Goal: Task Accomplishment & Management: Use online tool/utility

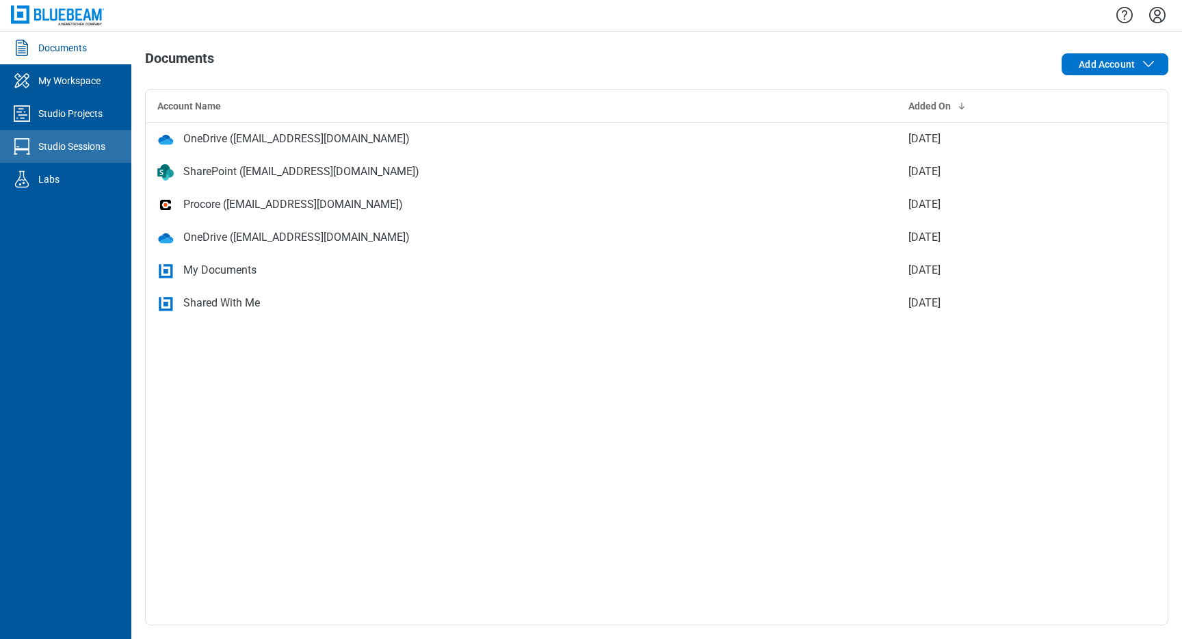
click at [85, 140] on div "Studio Sessions" at bounding box center [71, 146] width 67 height 14
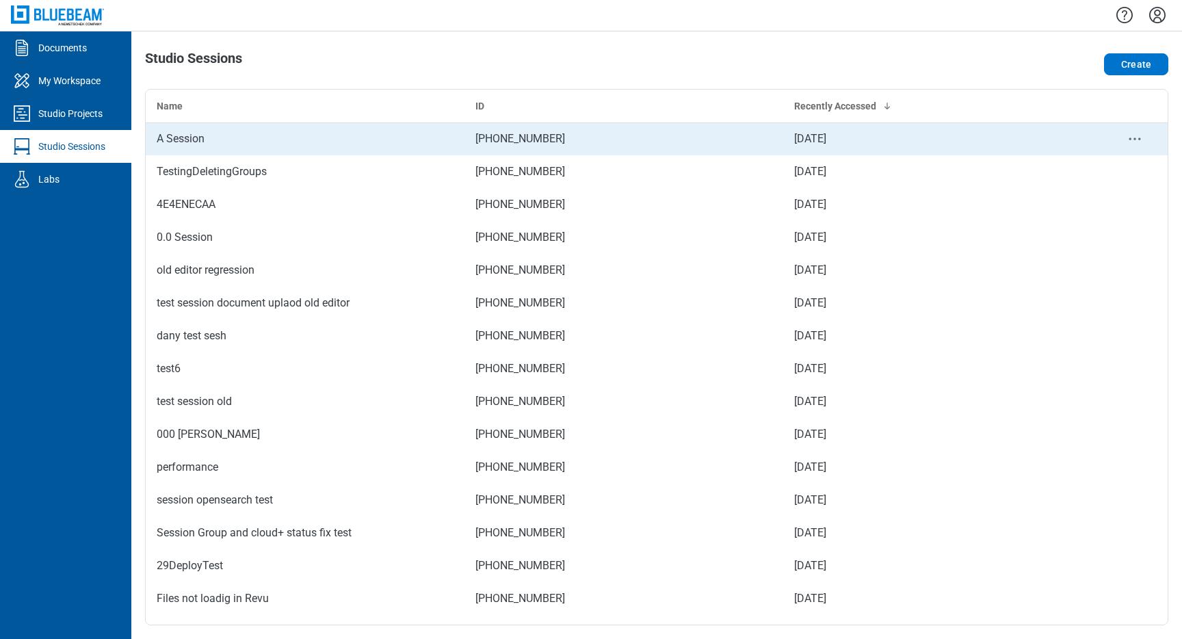
click at [214, 142] on div "A Session" at bounding box center [305, 139] width 297 height 16
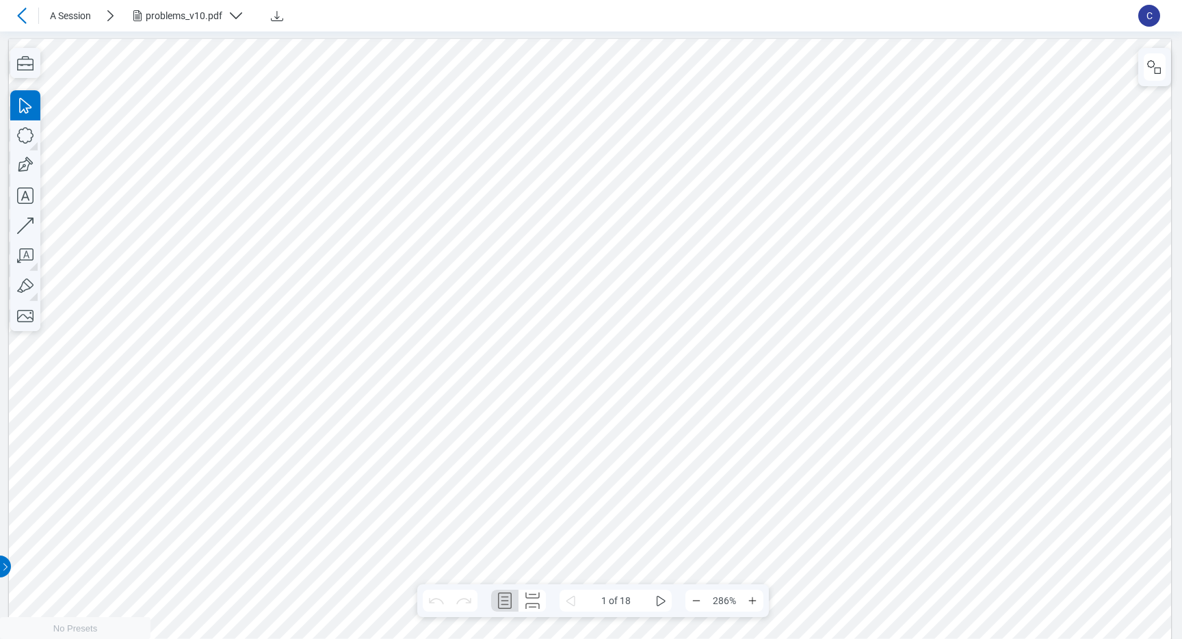
click at [1149, 24] on span "C" at bounding box center [1149, 16] width 22 height 22
click at [1144, 14] on span "C" at bounding box center [1149, 16] width 22 height 22
click at [1159, 14] on span "C" at bounding box center [1149, 16] width 22 height 22
click at [1149, 18] on span "C" at bounding box center [1149, 16] width 22 height 22
click at [1146, 21] on span "C" at bounding box center [1149, 16] width 22 height 22
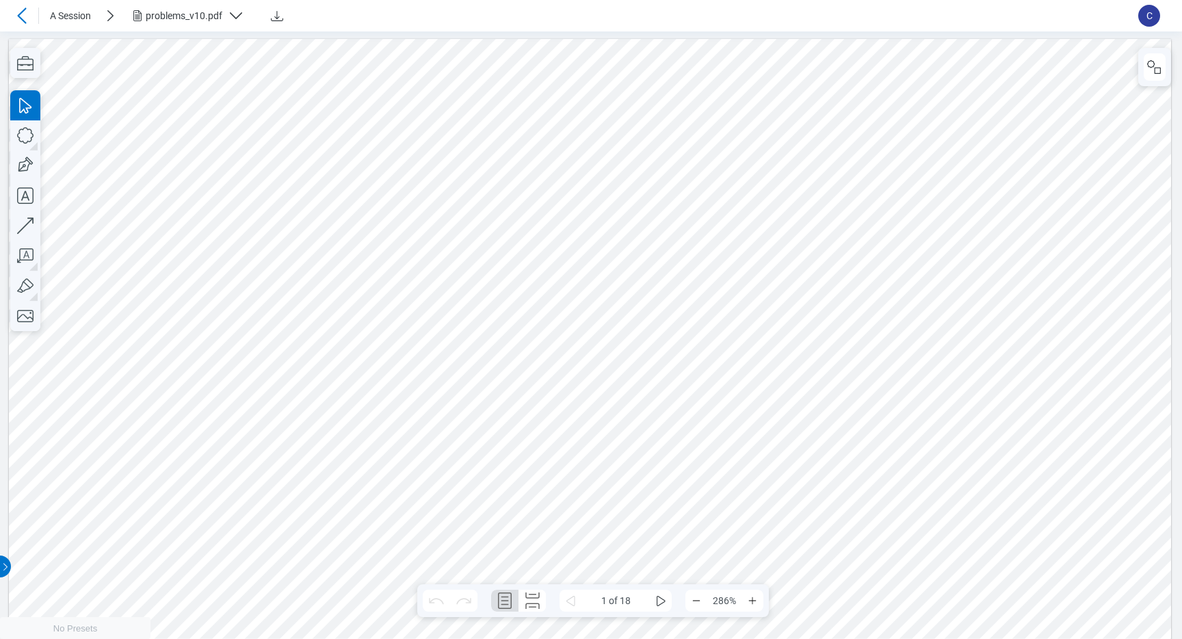
click at [25, 142] on icon "button" at bounding box center [25, 135] width 30 height 30
drag, startPoint x: 469, startPoint y: 75, endPoint x: 563, endPoint y: 144, distance: 116.9
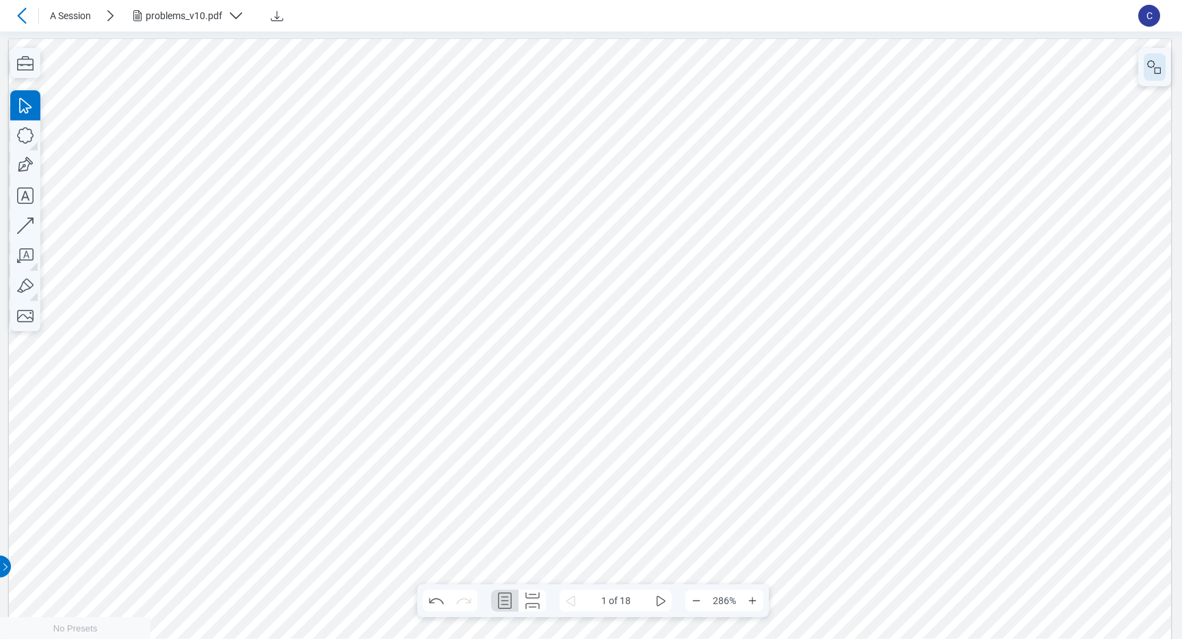
click at [1158, 67] on rect "button" at bounding box center [1157, 70] width 6 height 6
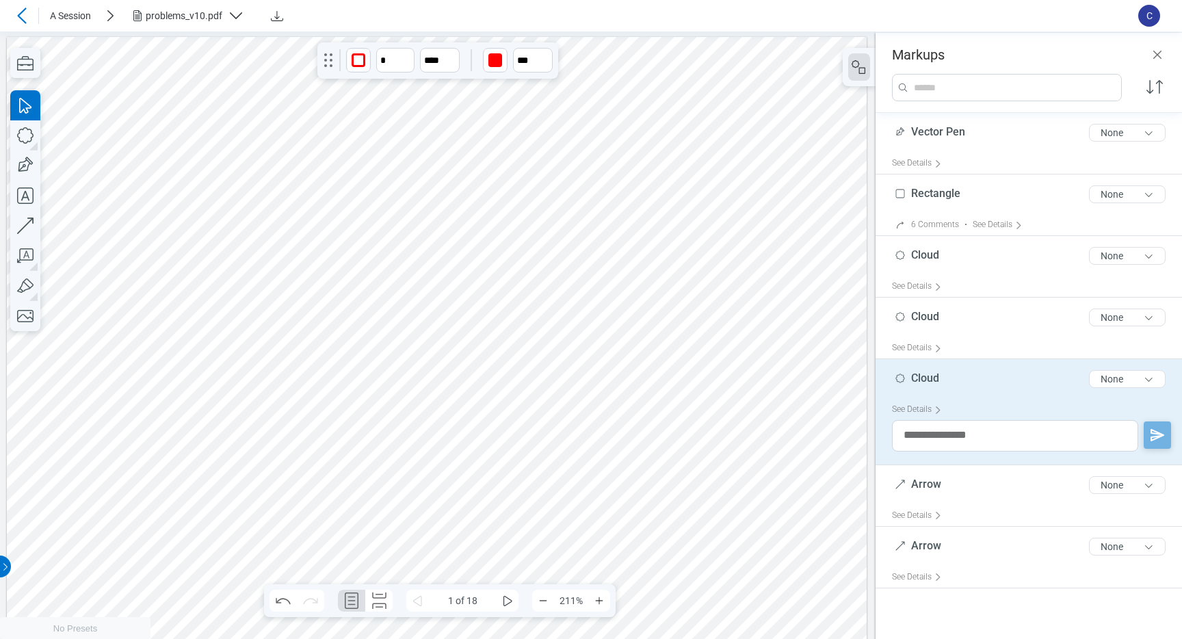
click at [386, 98] on div at bounding box center [437, 644] width 860 height 1217
click at [927, 406] on div "See Details" at bounding box center [919, 409] width 55 height 21
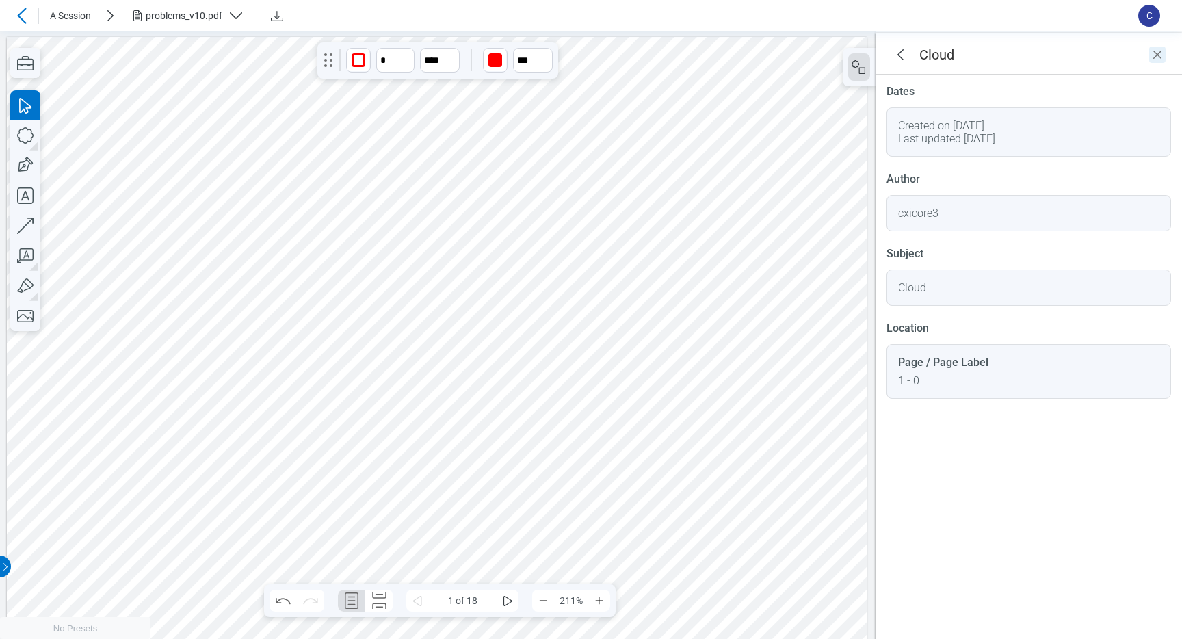
click at [1159, 60] on icon "Close" at bounding box center [1157, 54] width 16 height 16
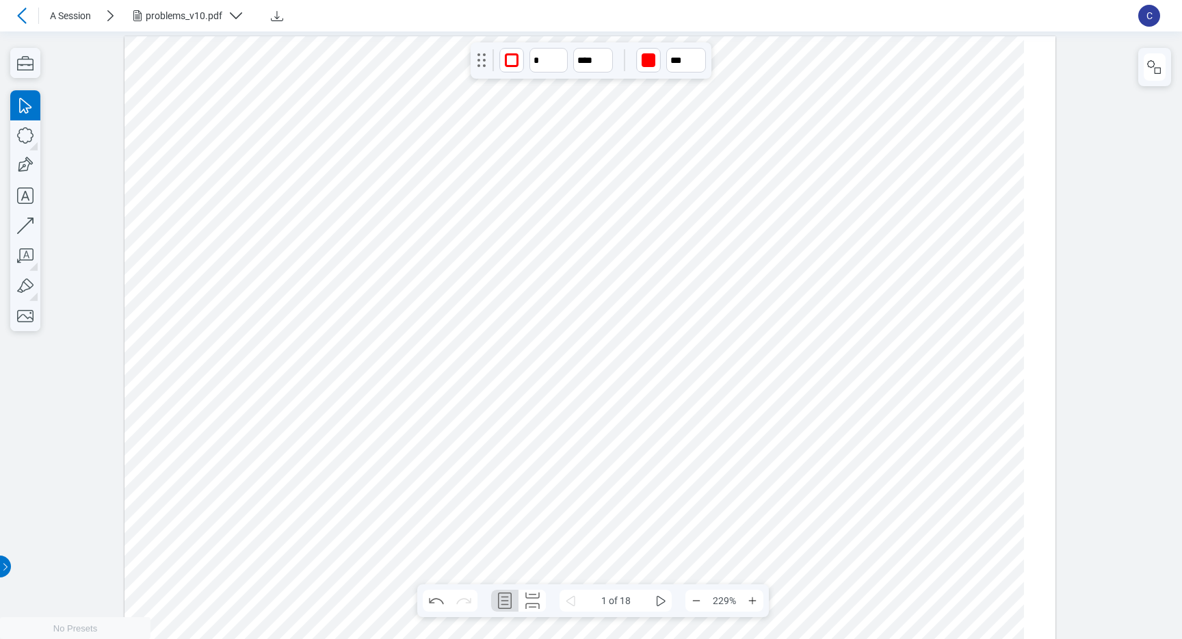
scroll to position [2, 0]
click at [25, 15] on icon at bounding box center [22, 16] width 16 height 16
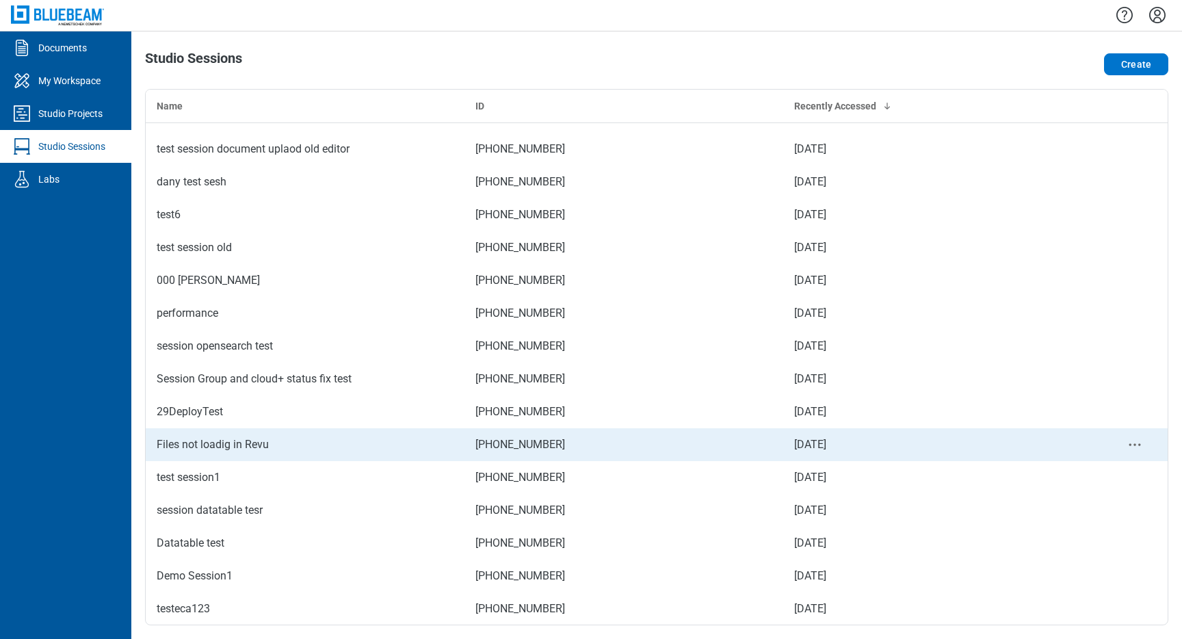
scroll to position [44, 0]
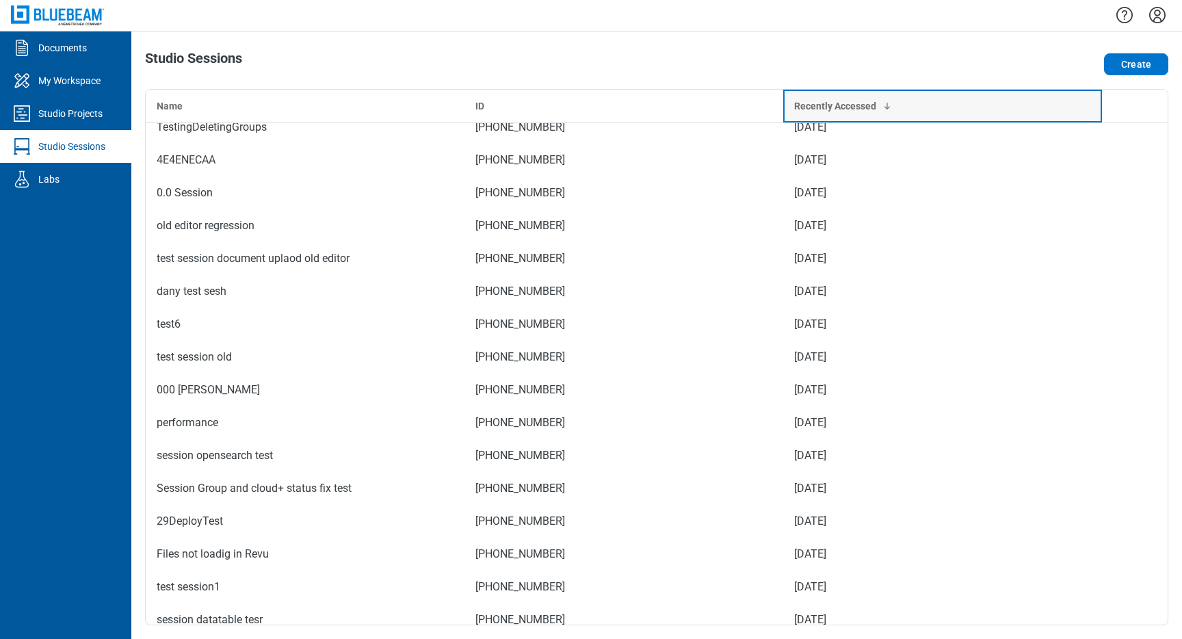
click at [834, 105] on div "Recently Accessed" at bounding box center [942, 106] width 297 height 14
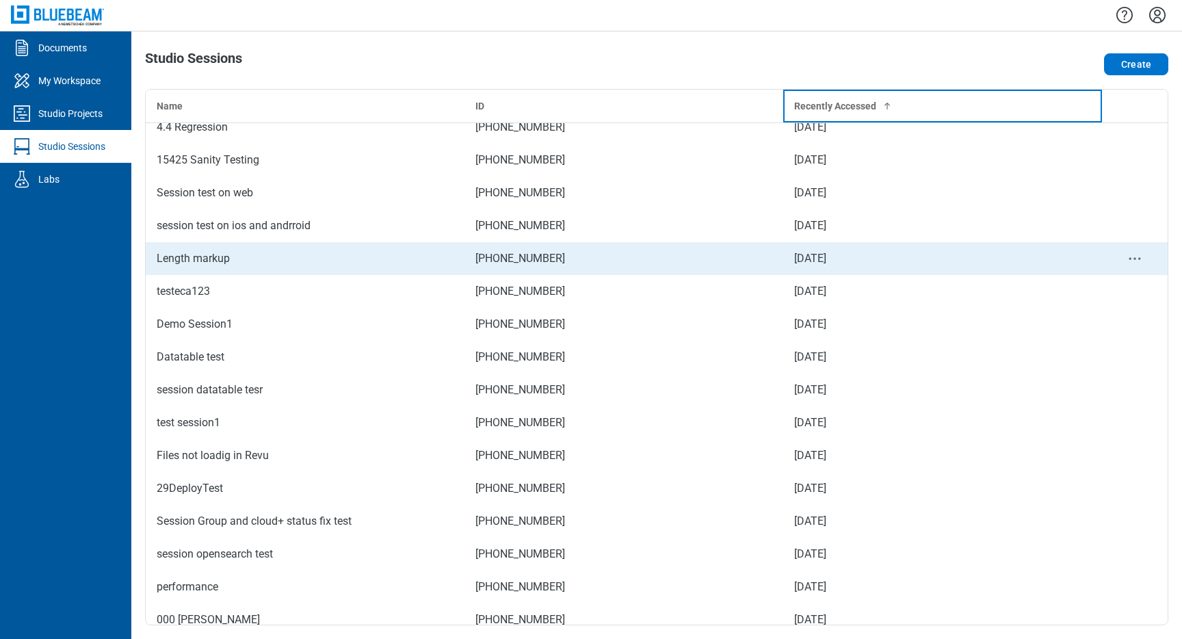
scroll to position [0, 0]
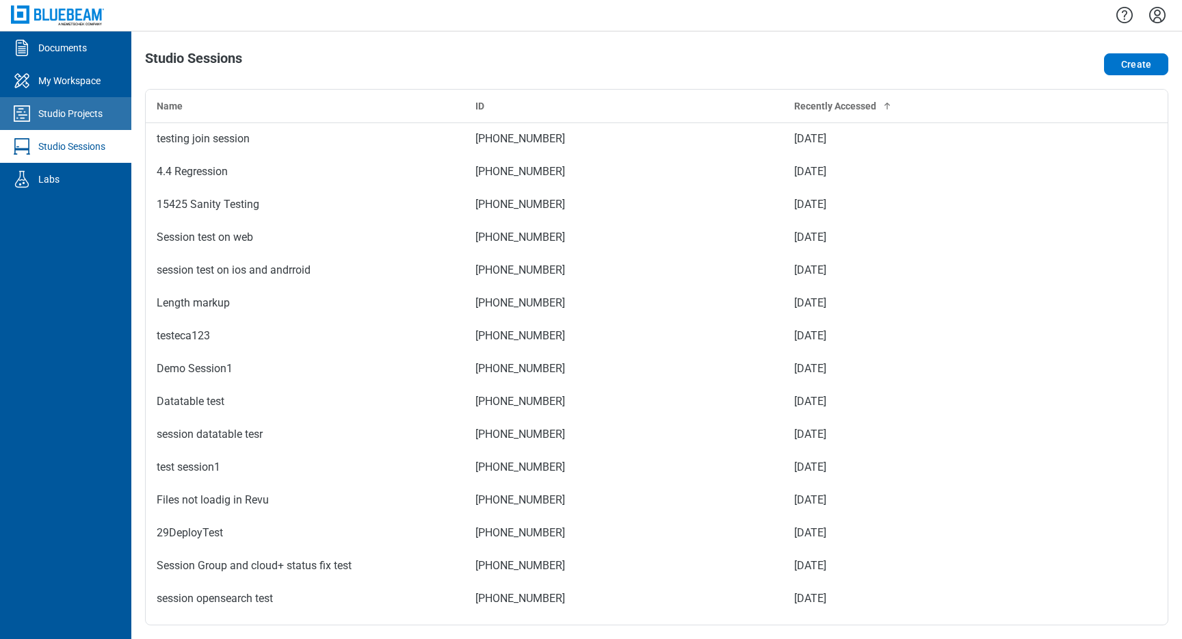
click at [83, 110] on div "Studio Projects" at bounding box center [70, 114] width 64 height 14
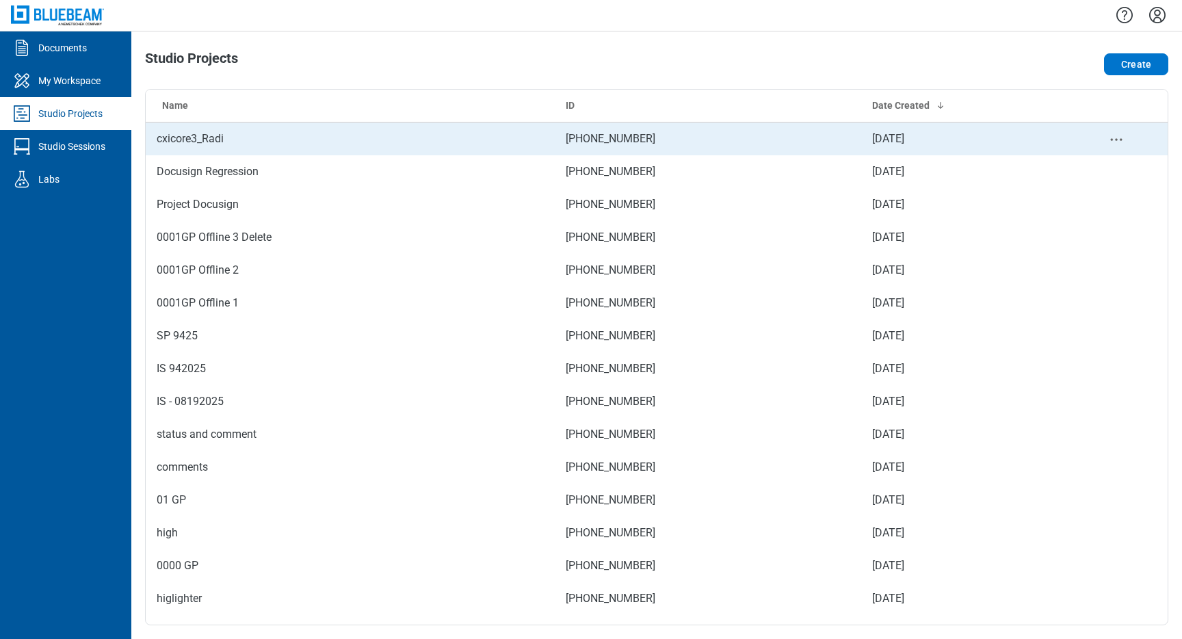
click at [214, 139] on td "cxicore3_Radi" at bounding box center [350, 138] width 409 height 33
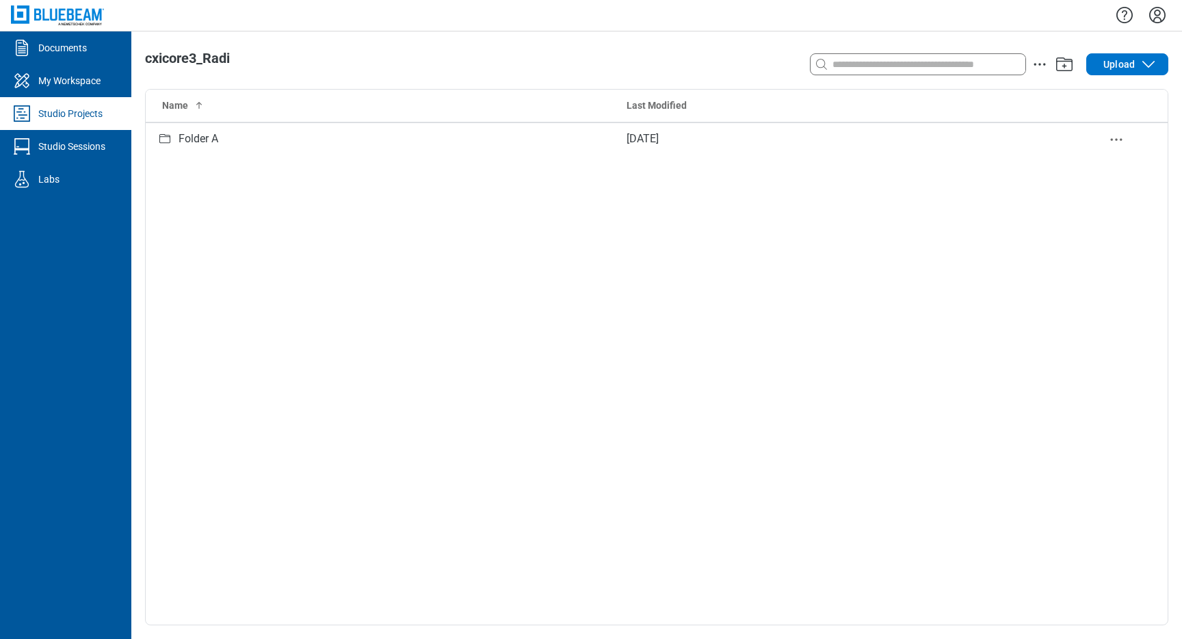
click at [214, 139] on div "Folder A" at bounding box center [198, 139] width 40 height 17
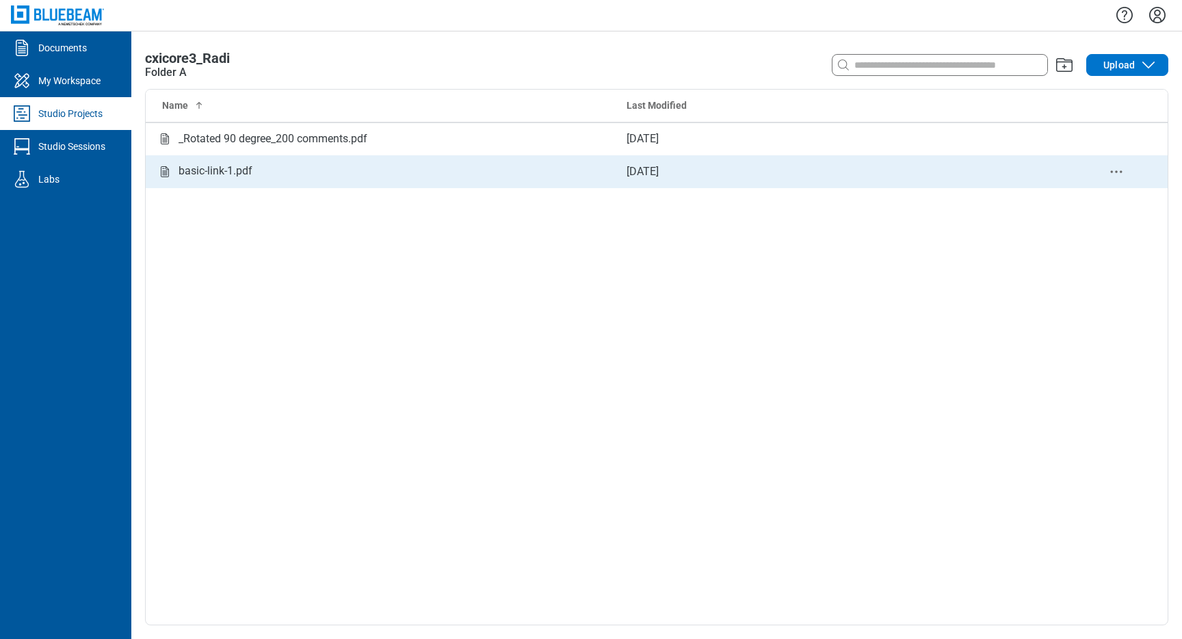
click at [218, 174] on div "basic-link-1.pdf" at bounding box center [215, 171] width 74 height 17
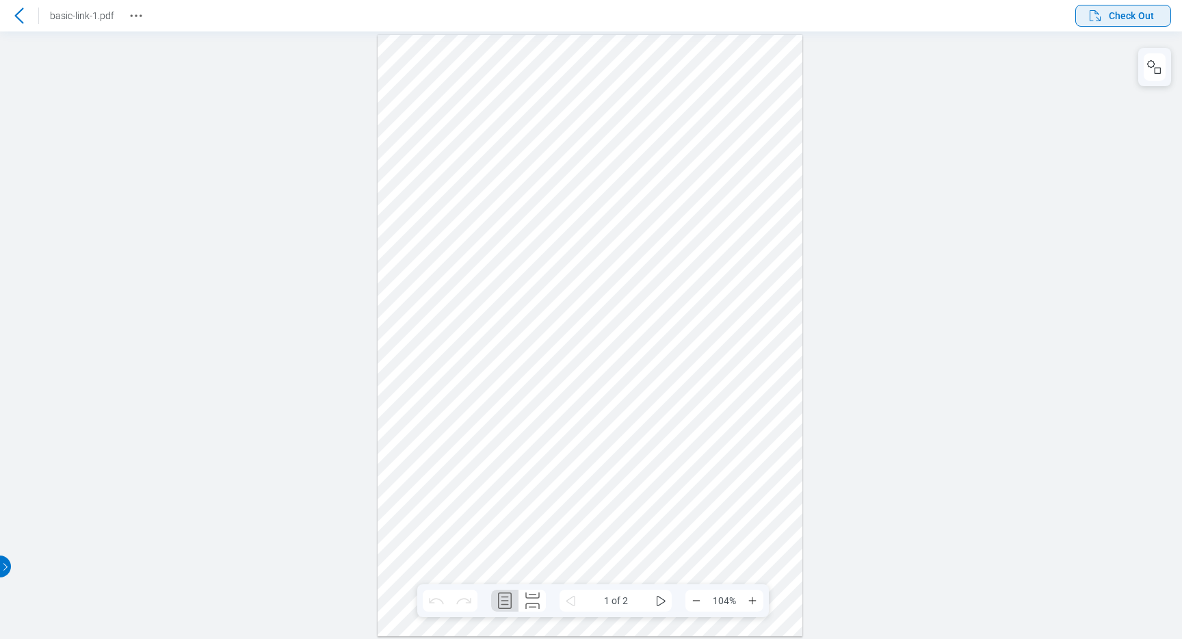
click at [1108, 9] on span "Check Out" at bounding box center [1120, 16] width 67 height 16
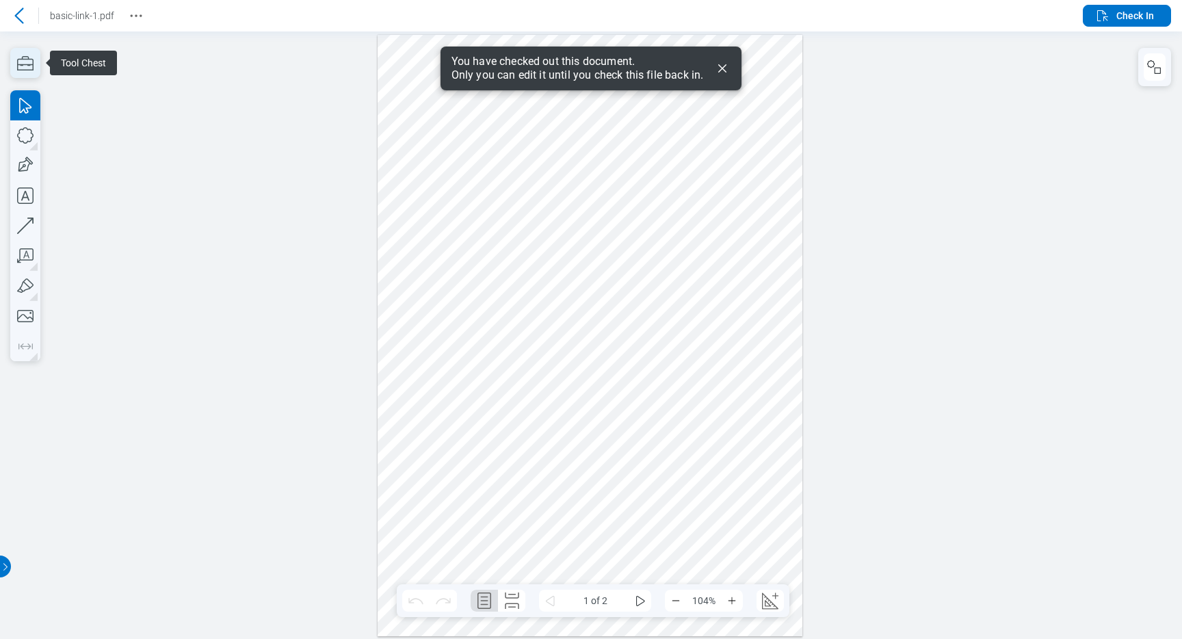
click at [27, 66] on icon "button" at bounding box center [25, 63] width 30 height 30
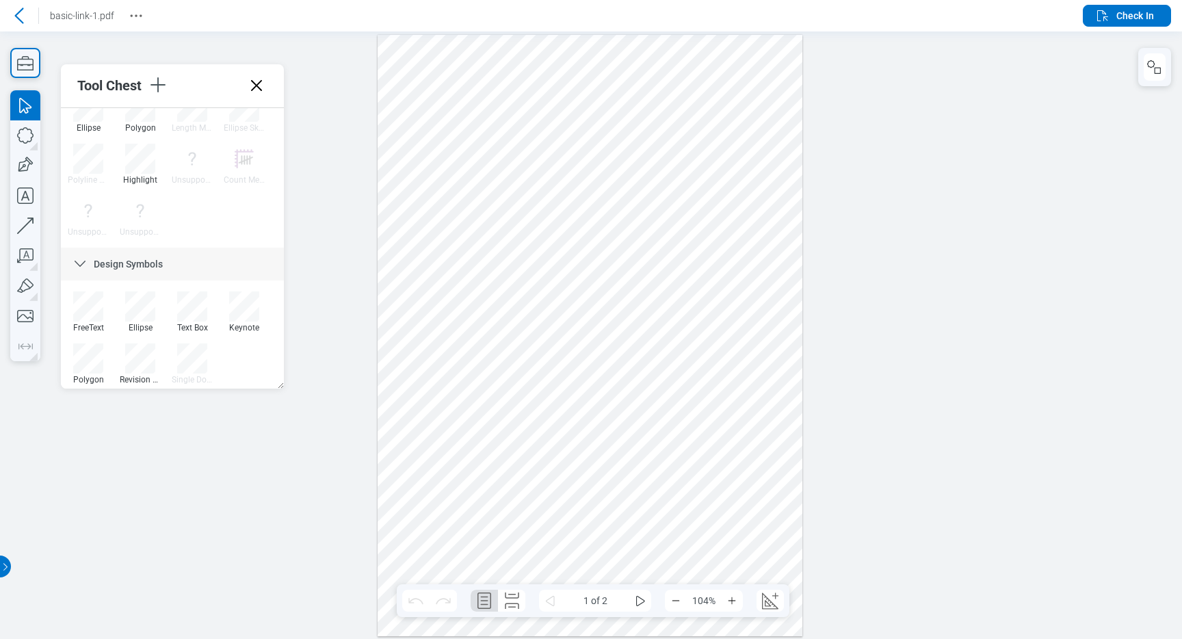
scroll to position [814, 0]
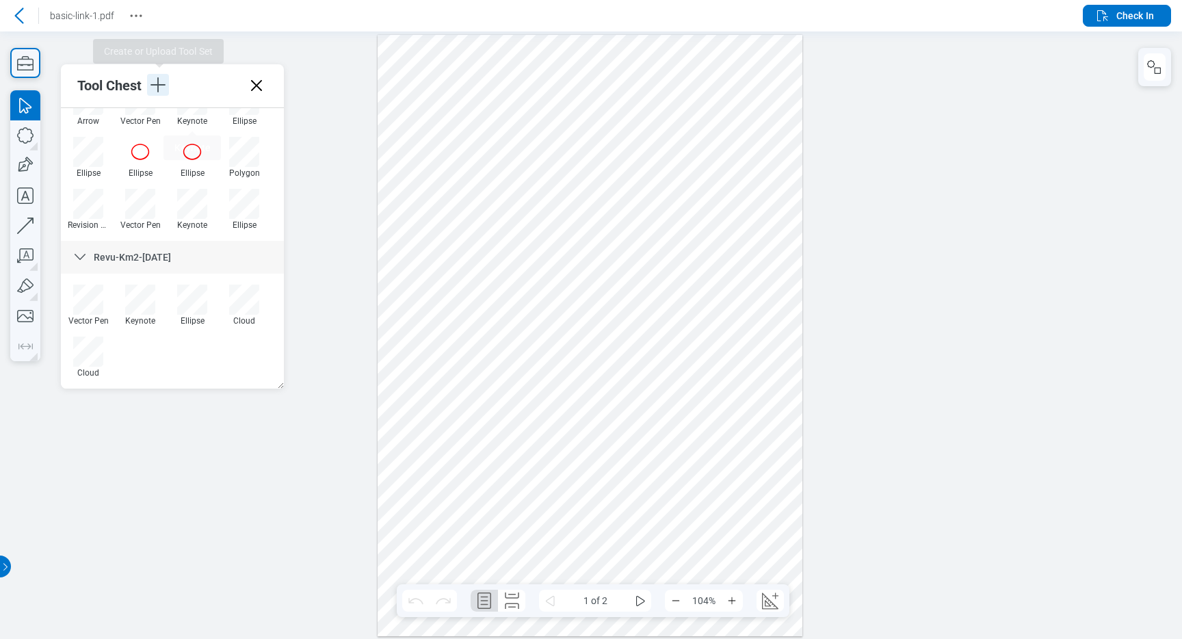
click at [159, 80] on icon "button" at bounding box center [158, 85] width 22 height 22
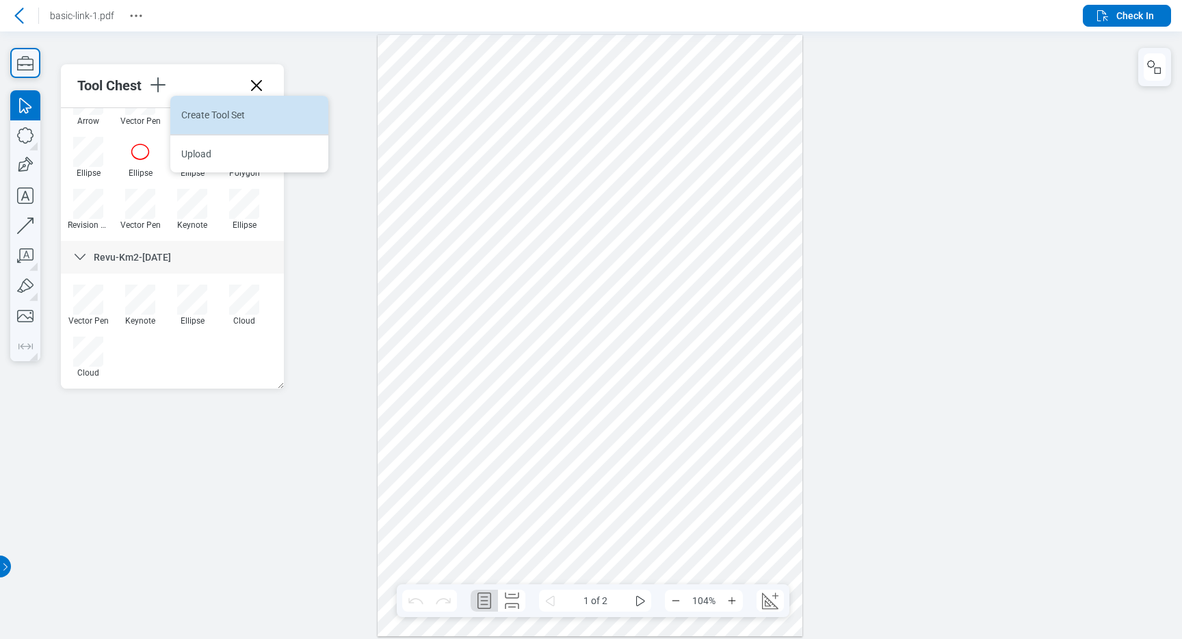
click at [234, 114] on li "Create Tool Set" at bounding box center [249, 115] width 158 height 38
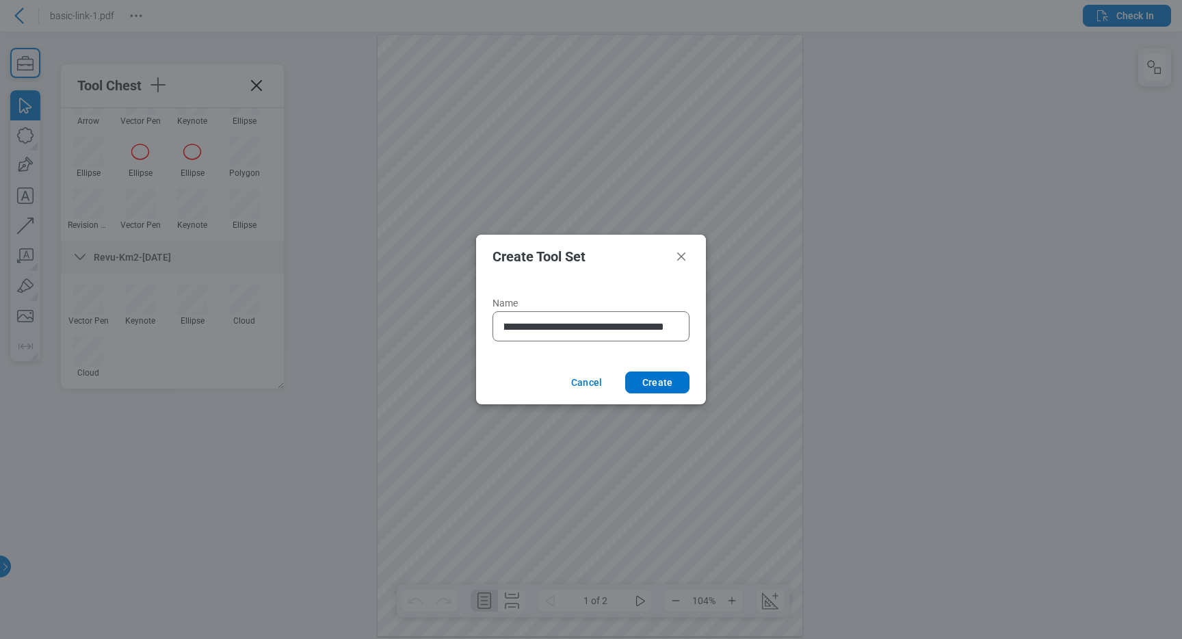
scroll to position [0, 168]
type input "**********"
click at [676, 382] on button "Create" at bounding box center [657, 382] width 64 height 22
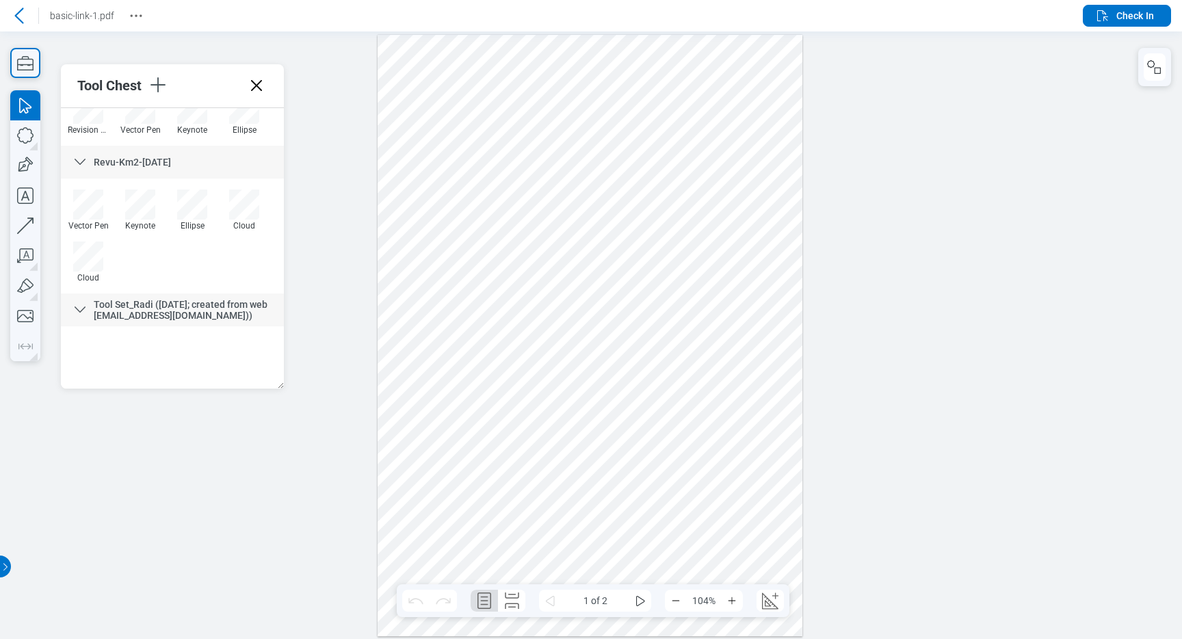
scroll to position [909, 0]
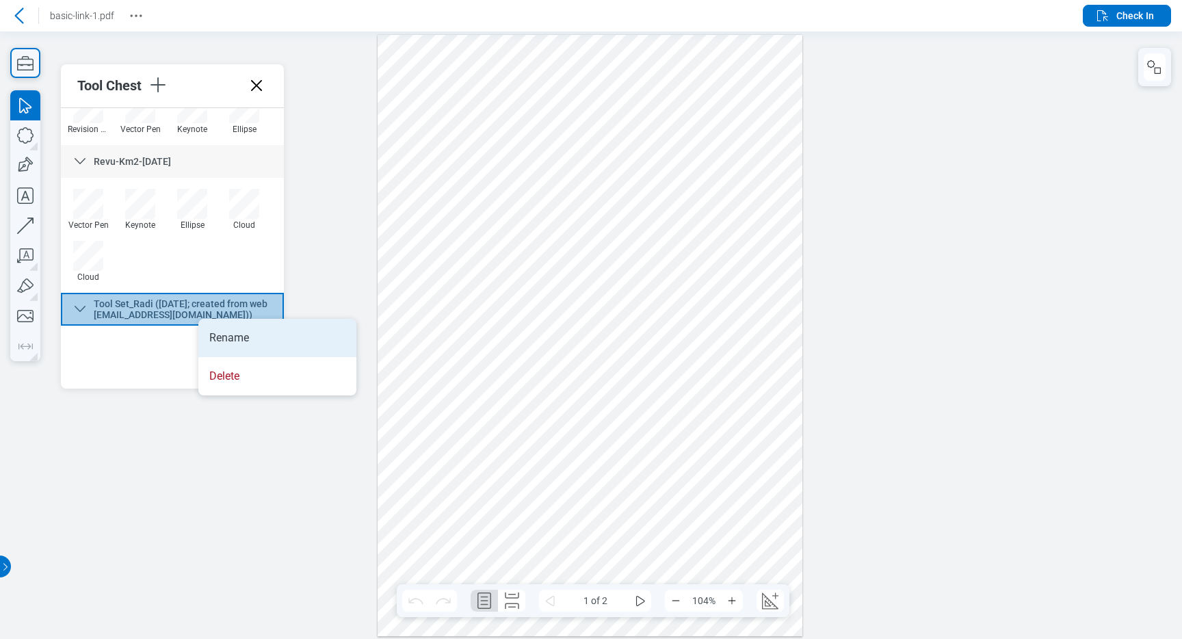
click at [216, 334] on li "Rename" at bounding box center [277, 338] width 158 height 38
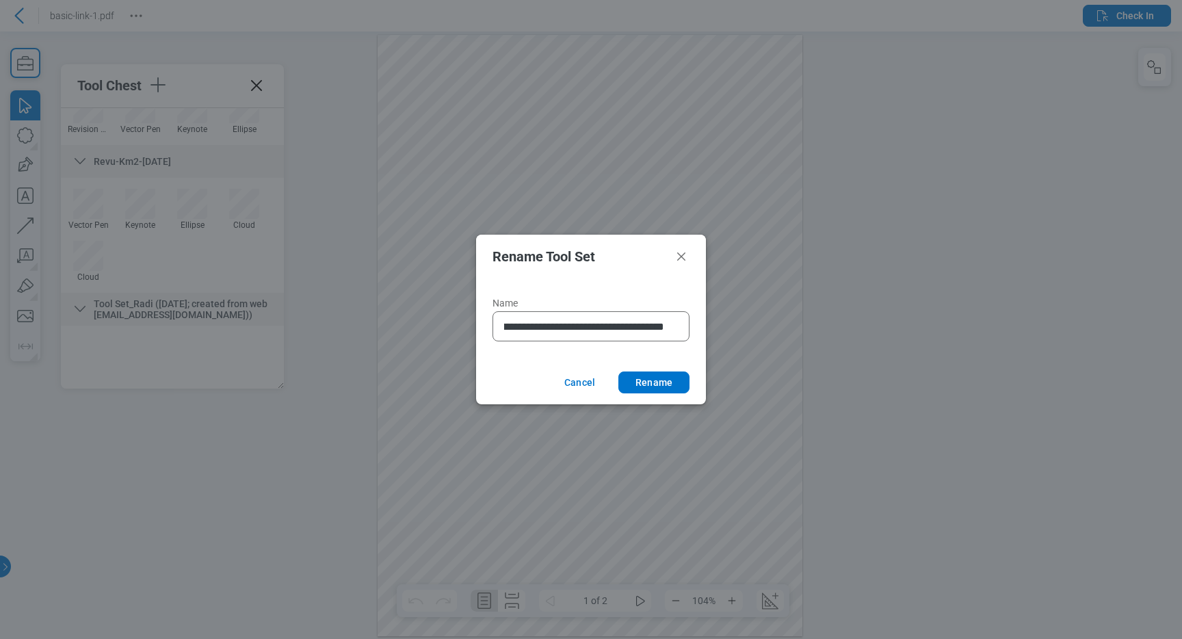
scroll to position [0, 168]
type input "**********"
click at [669, 382] on button "Rename" at bounding box center [653, 382] width 71 height 22
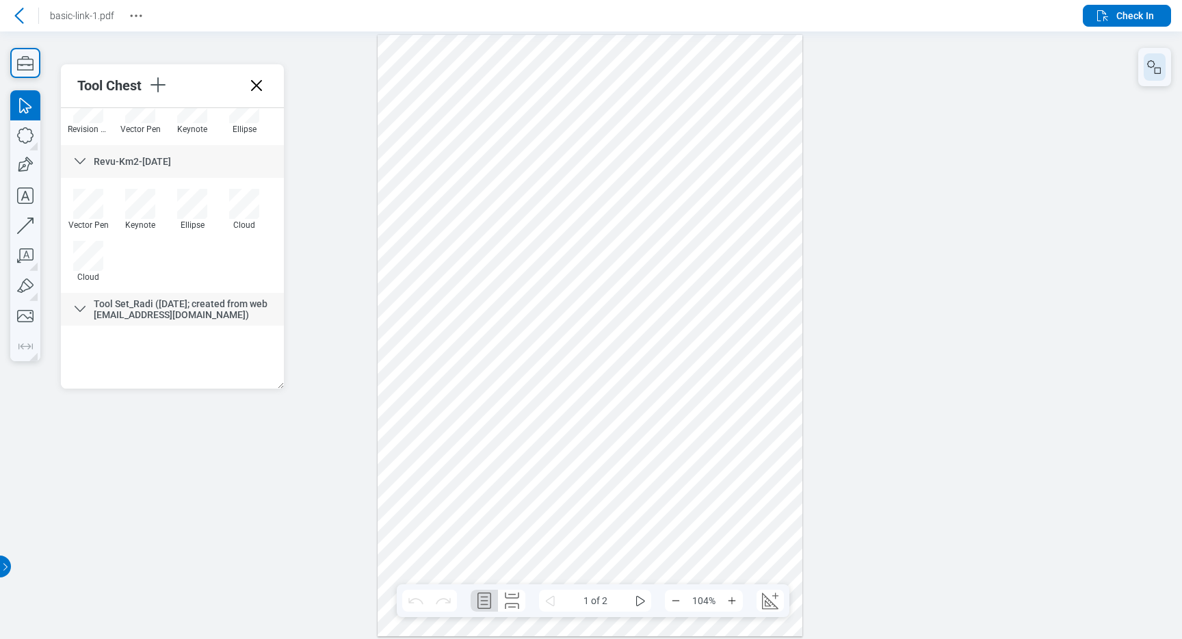
click at [1158, 72] on icon "button" at bounding box center [1154, 67] width 16 height 16
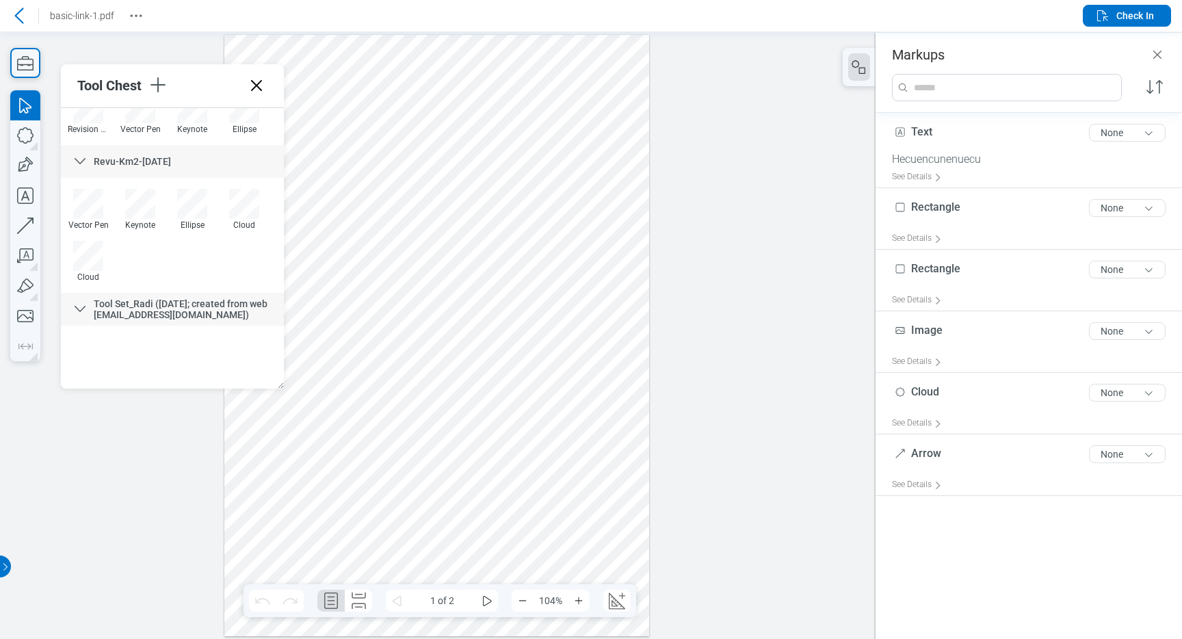
click at [617, 267] on div at bounding box center [436, 335] width 425 height 602
click at [26, 133] on icon "button" at bounding box center [25, 135] width 30 height 30
drag, startPoint x: 542, startPoint y: 181, endPoint x: 590, endPoint y: 217, distance: 60.0
click at [590, 218] on div at bounding box center [436, 335] width 425 height 602
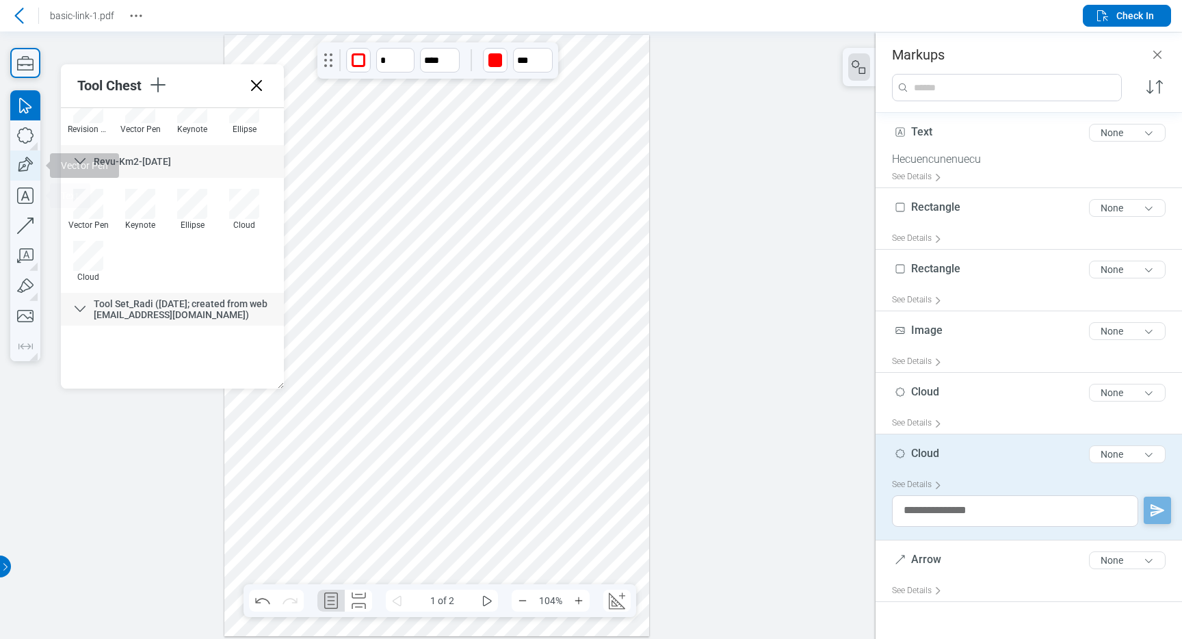
click at [30, 165] on icon "button" at bounding box center [25, 165] width 30 height 30
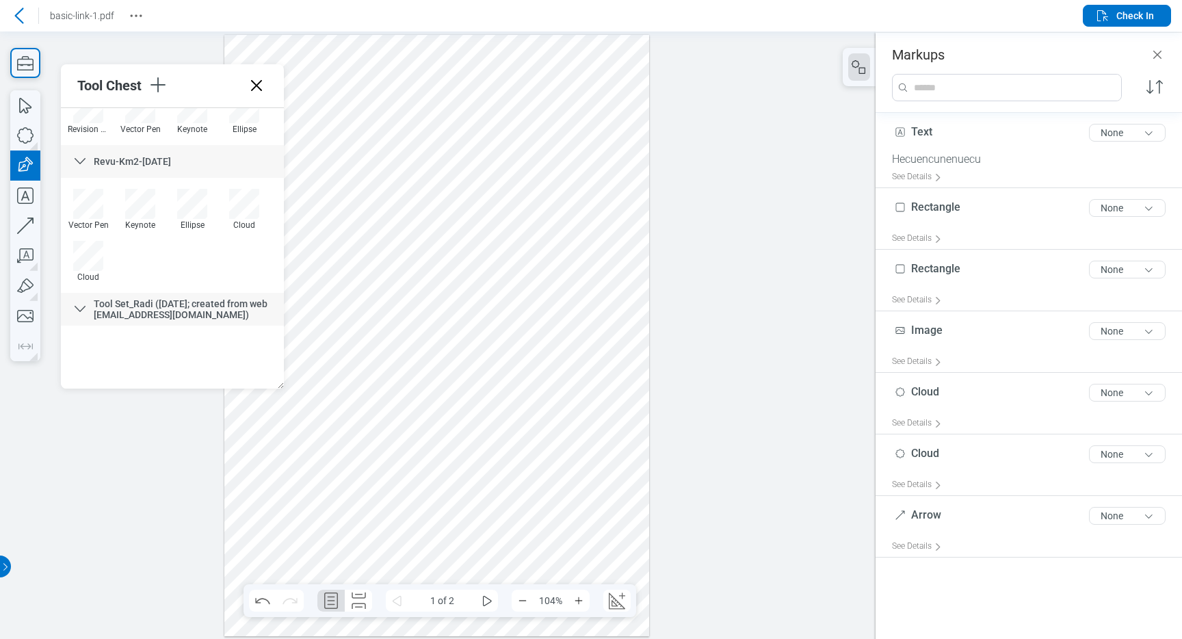
drag, startPoint x: 584, startPoint y: 202, endPoint x: 626, endPoint y: 244, distance: 59.5
click at [626, 245] on div at bounding box center [436, 335] width 425 height 602
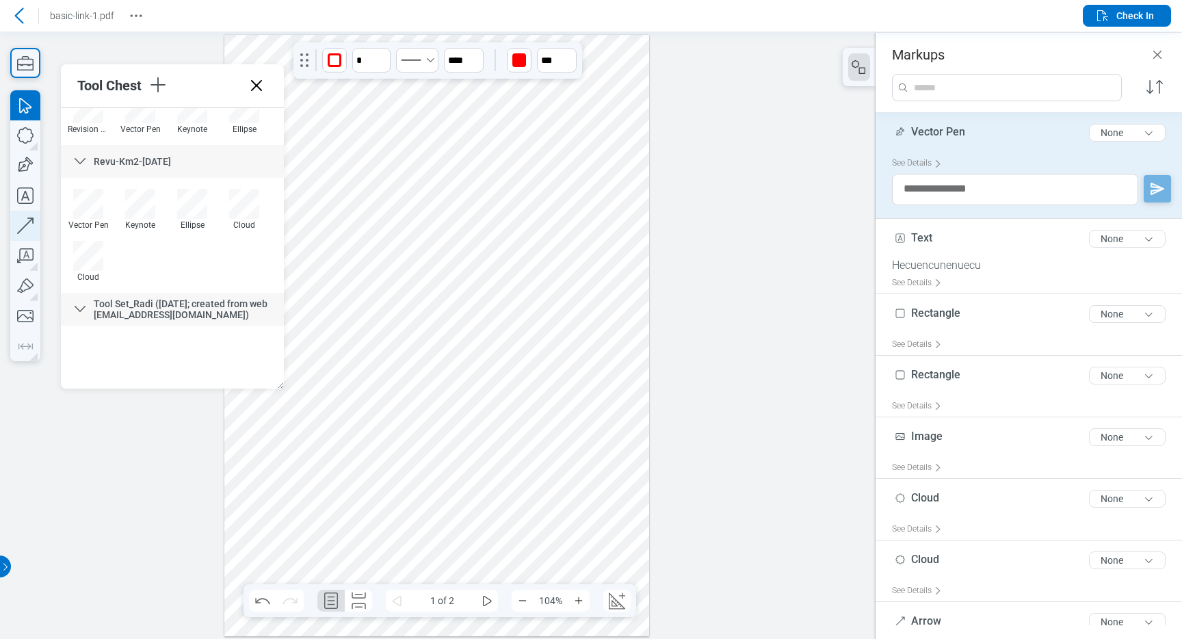
click at [25, 226] on icon "button" at bounding box center [25, 225] width 16 height 16
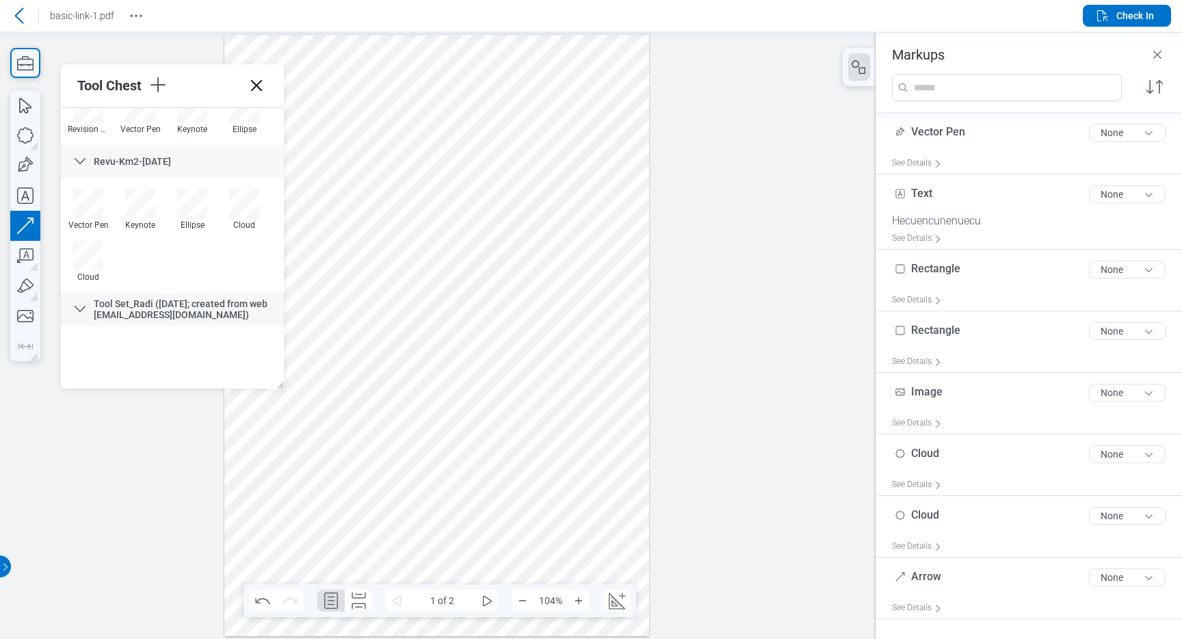
drag, startPoint x: 579, startPoint y: 185, endPoint x: 611, endPoint y: 214, distance: 42.6
click at [611, 215] on div at bounding box center [436, 335] width 425 height 602
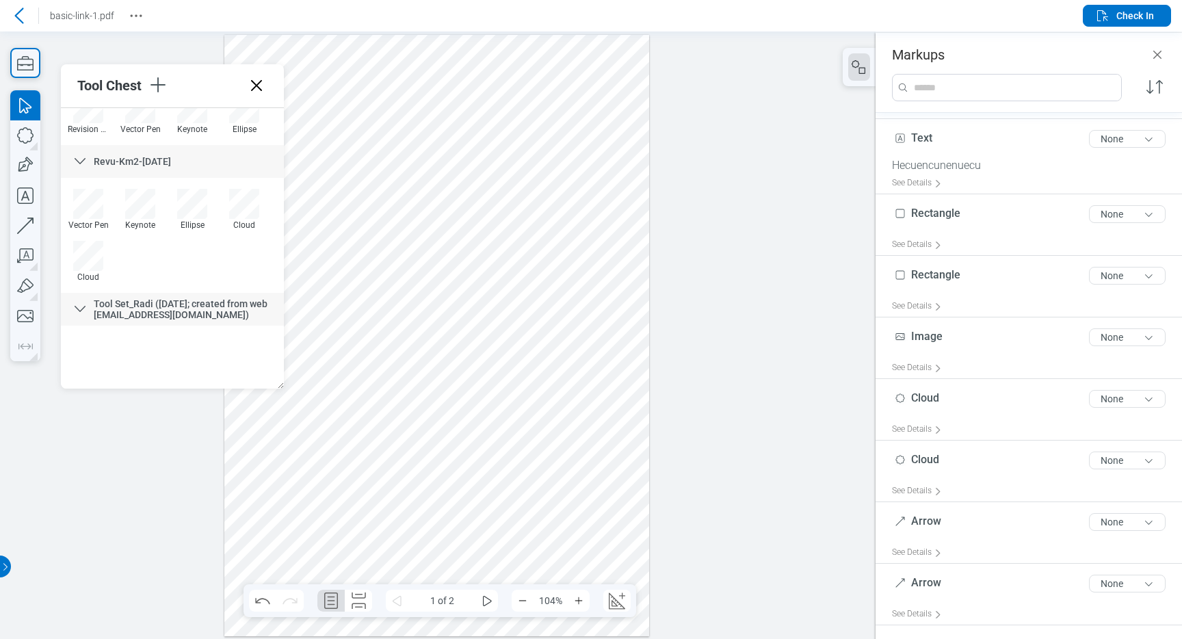
click at [642, 175] on div at bounding box center [436, 335] width 425 height 602
drag, startPoint x: 629, startPoint y: 170, endPoint x: 571, endPoint y: 224, distance: 79.4
click at [571, 224] on div at bounding box center [436, 335] width 425 height 602
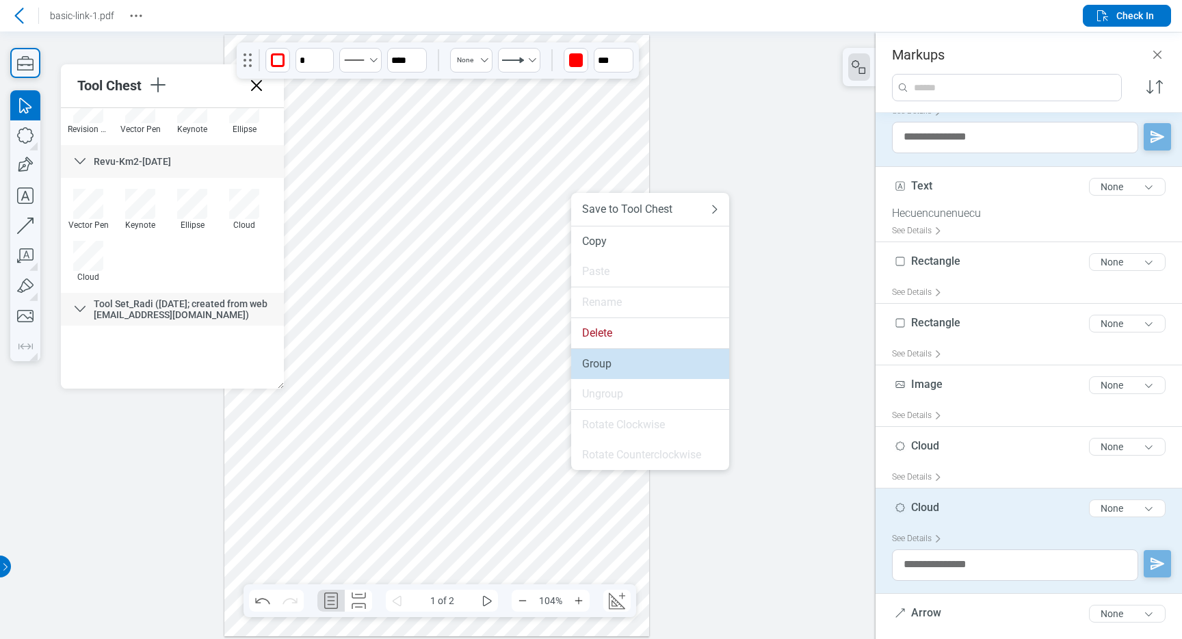
click at [599, 369] on div "Group" at bounding box center [650, 364] width 136 height 14
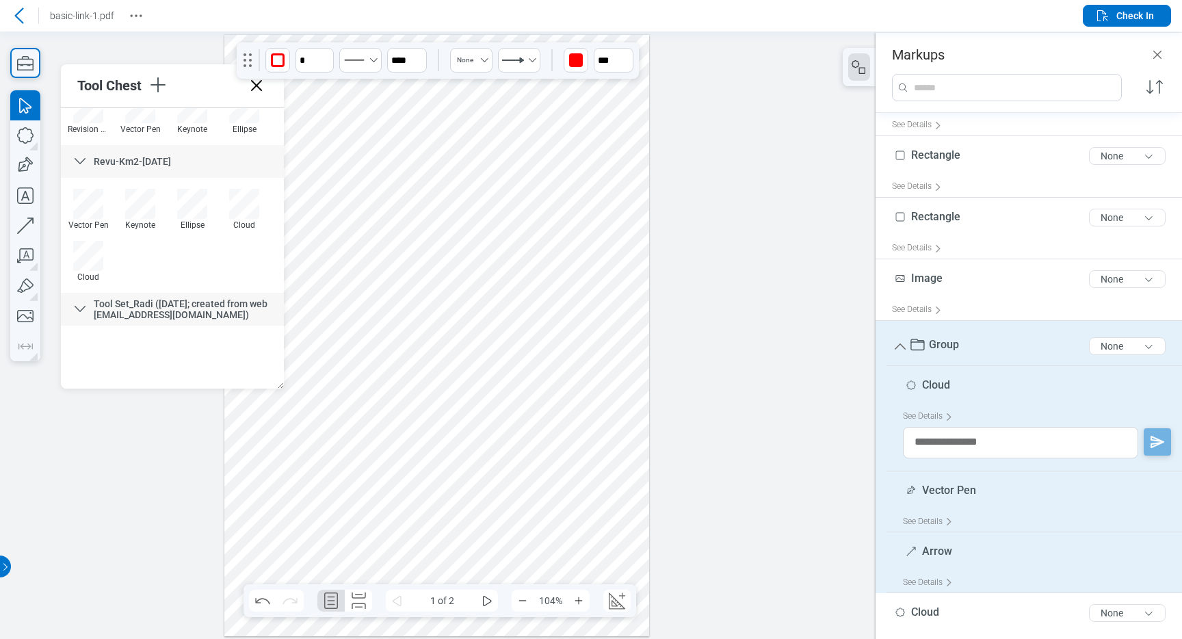
scroll to position [0, 0]
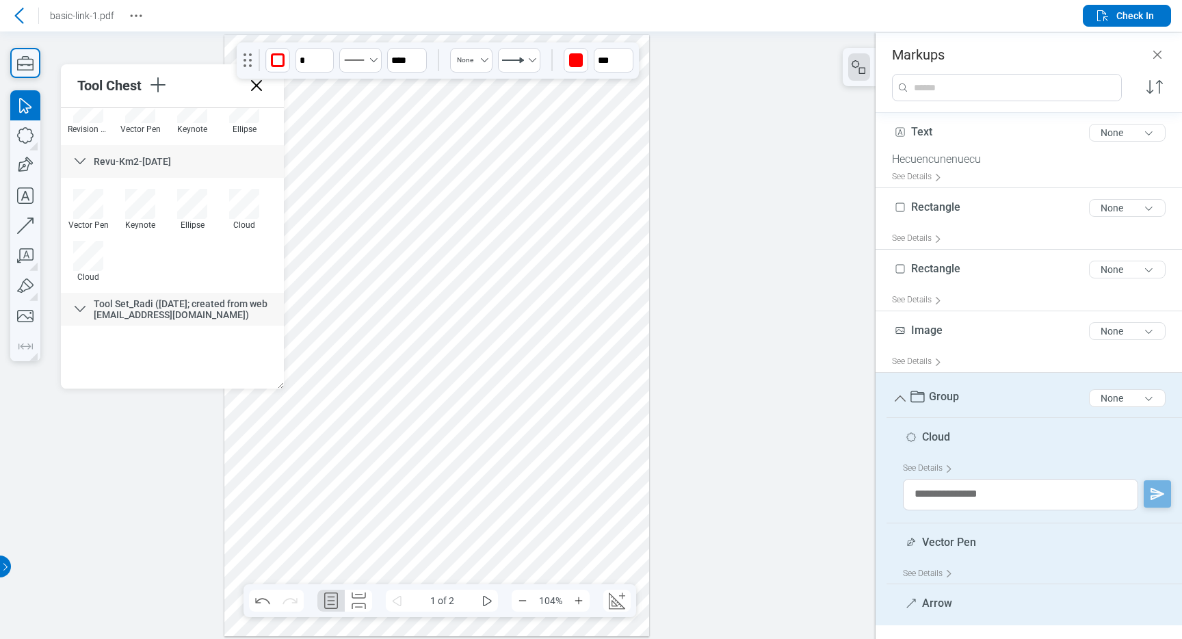
click at [637, 296] on div at bounding box center [436, 335] width 425 height 602
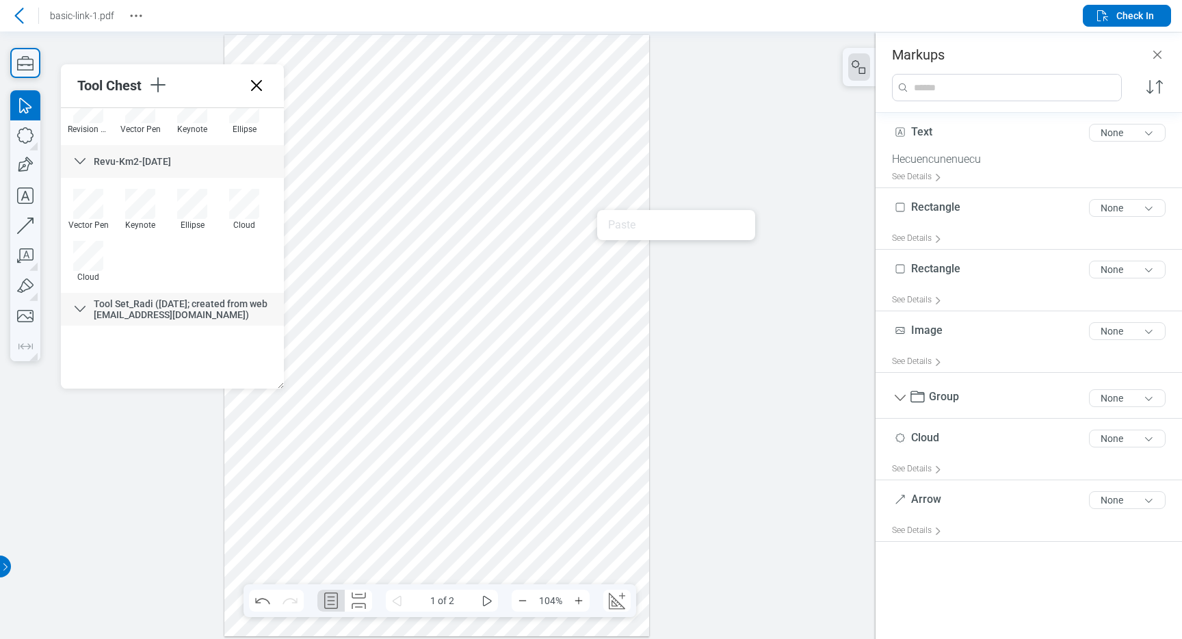
click at [571, 202] on div at bounding box center [436, 335] width 425 height 602
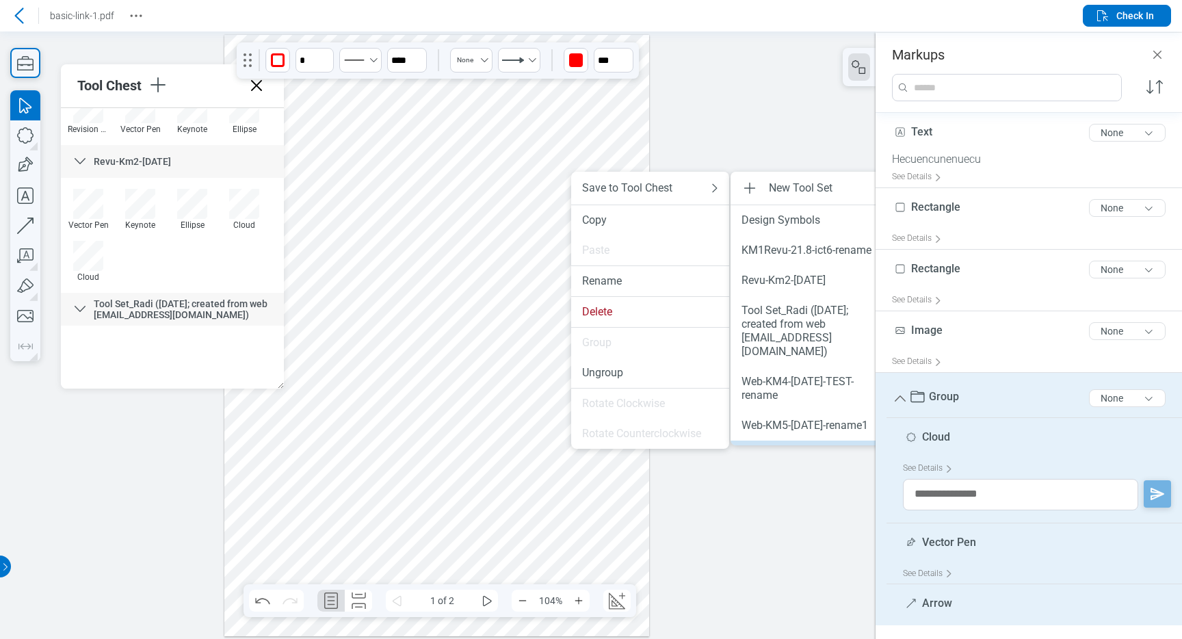
scroll to position [12, 0]
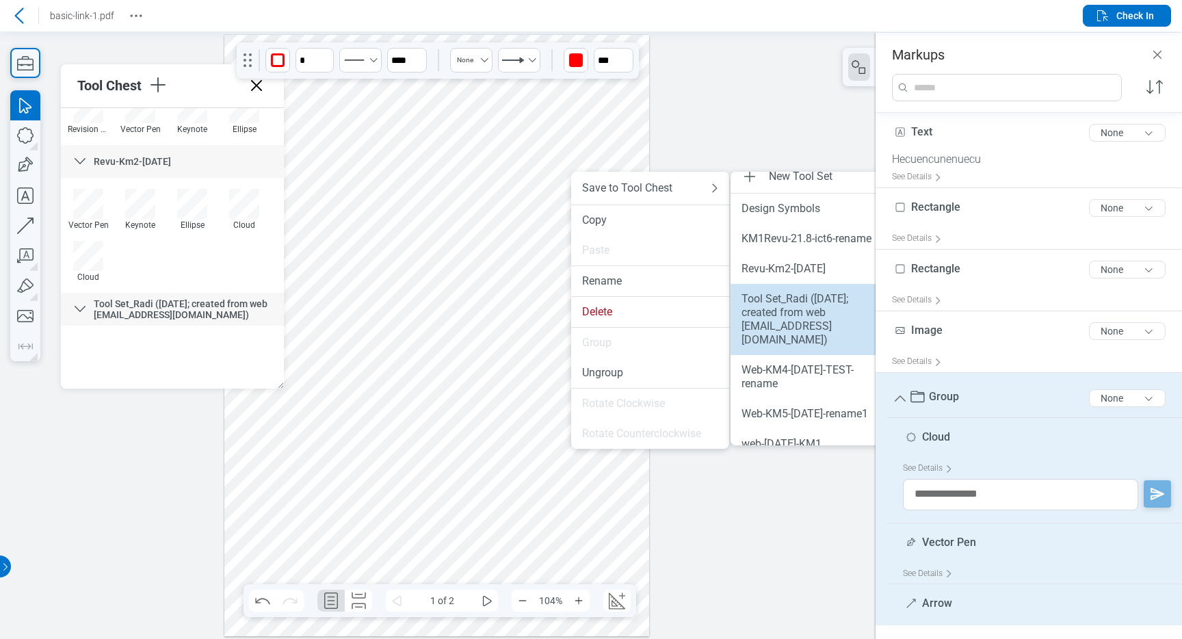
click at [806, 305] on div "Tool Set_Radi ([DATE]; created from web [EMAIL_ADDRESS][DOMAIN_NAME])" at bounding box center [809, 319] width 136 height 55
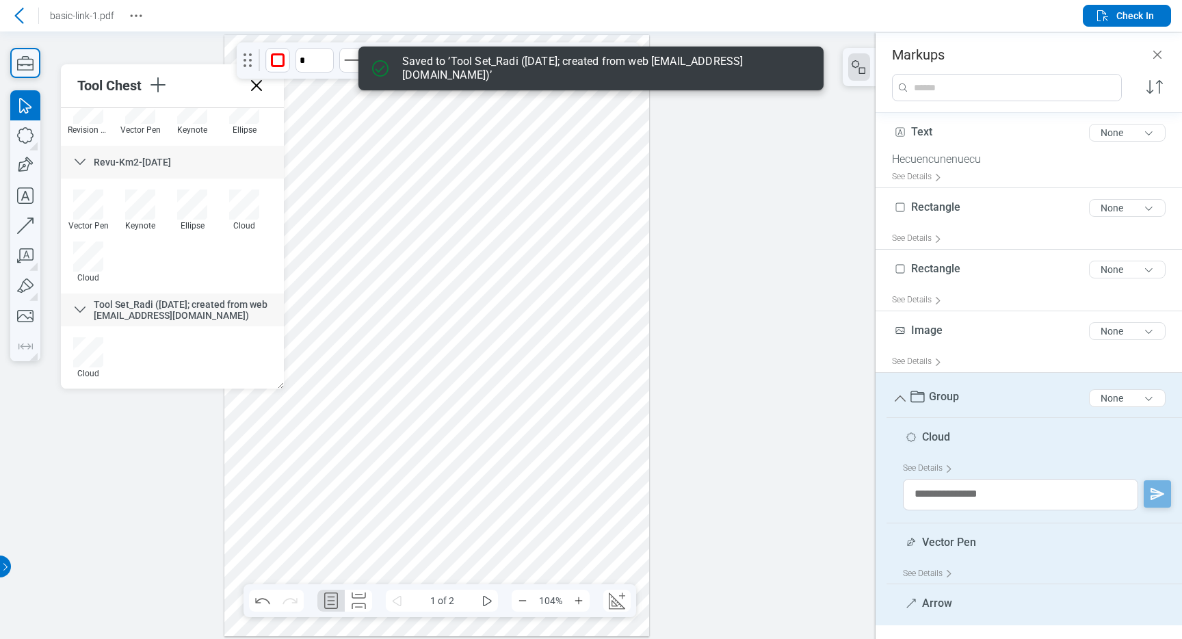
scroll to position [909, 0]
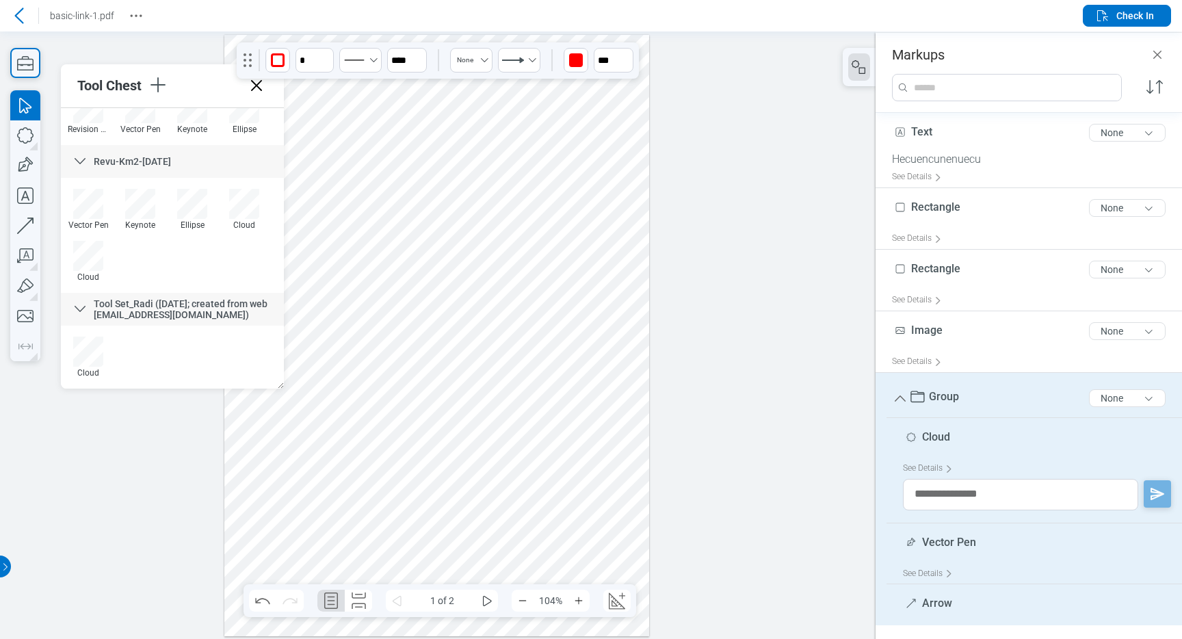
click at [188, 343] on div "Cloud" at bounding box center [172, 362] width 220 height 52
click at [624, 349] on div at bounding box center [436, 335] width 425 height 602
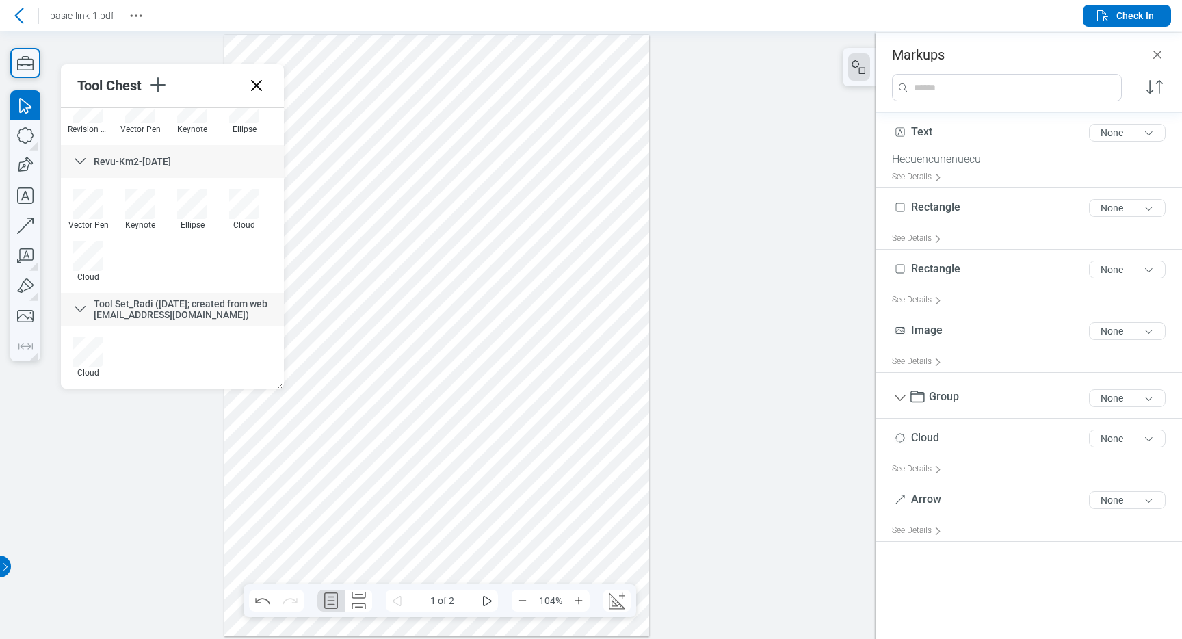
click at [607, 452] on div at bounding box center [436, 335] width 425 height 602
click at [611, 362] on div at bounding box center [436, 335] width 425 height 602
click at [28, 280] on icon "button" at bounding box center [25, 286] width 30 height 30
drag, startPoint x: 586, startPoint y: 409, endPoint x: 587, endPoint y: 505, distance: 96.4
click at [587, 505] on div at bounding box center [436, 335] width 425 height 602
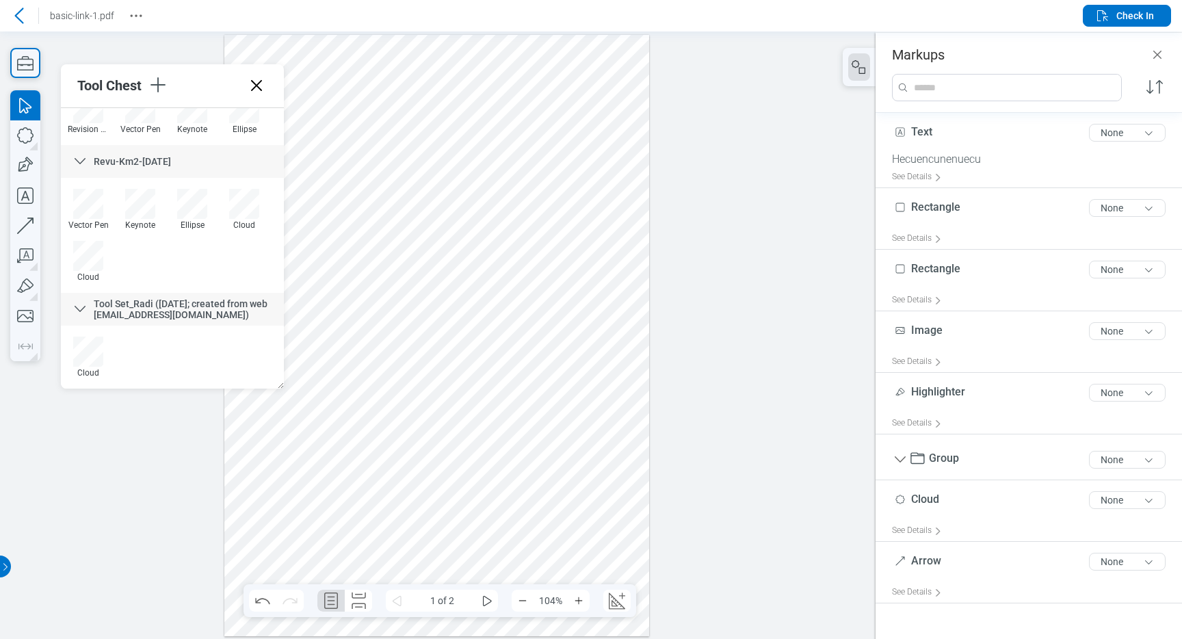
drag, startPoint x: 629, startPoint y: 390, endPoint x: 576, endPoint y: 464, distance: 90.7
click at [576, 464] on div at bounding box center [436, 335] width 425 height 602
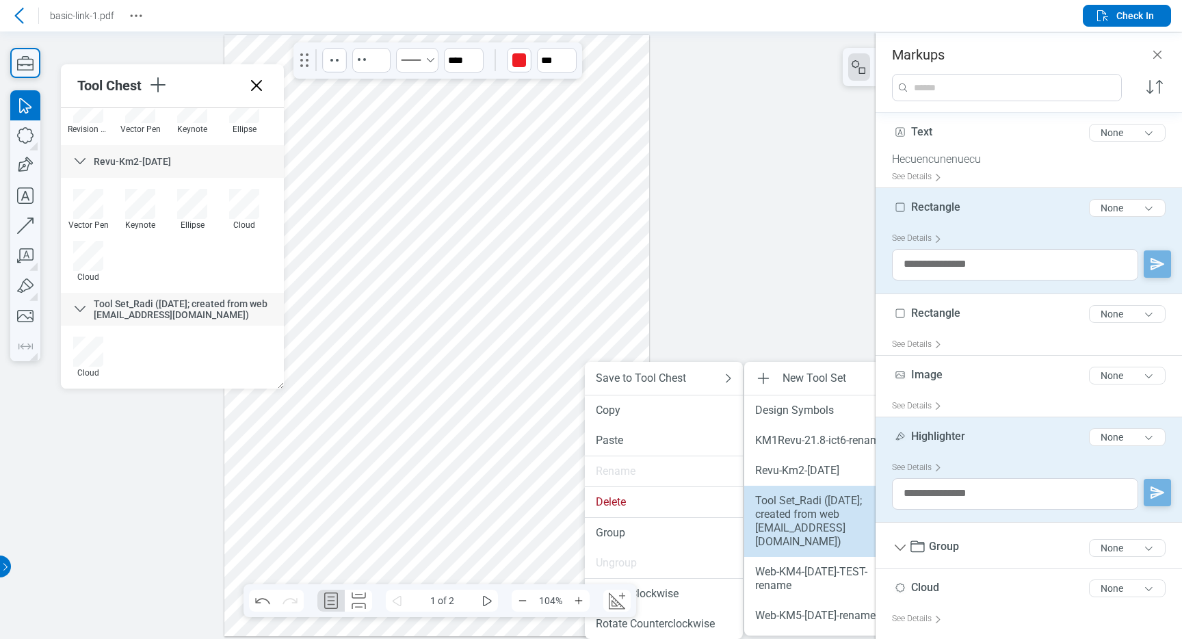
click at [788, 518] on div "Tool Set_Radi ([DATE]; created from web [EMAIL_ADDRESS][DOMAIN_NAME])" at bounding box center [823, 521] width 136 height 55
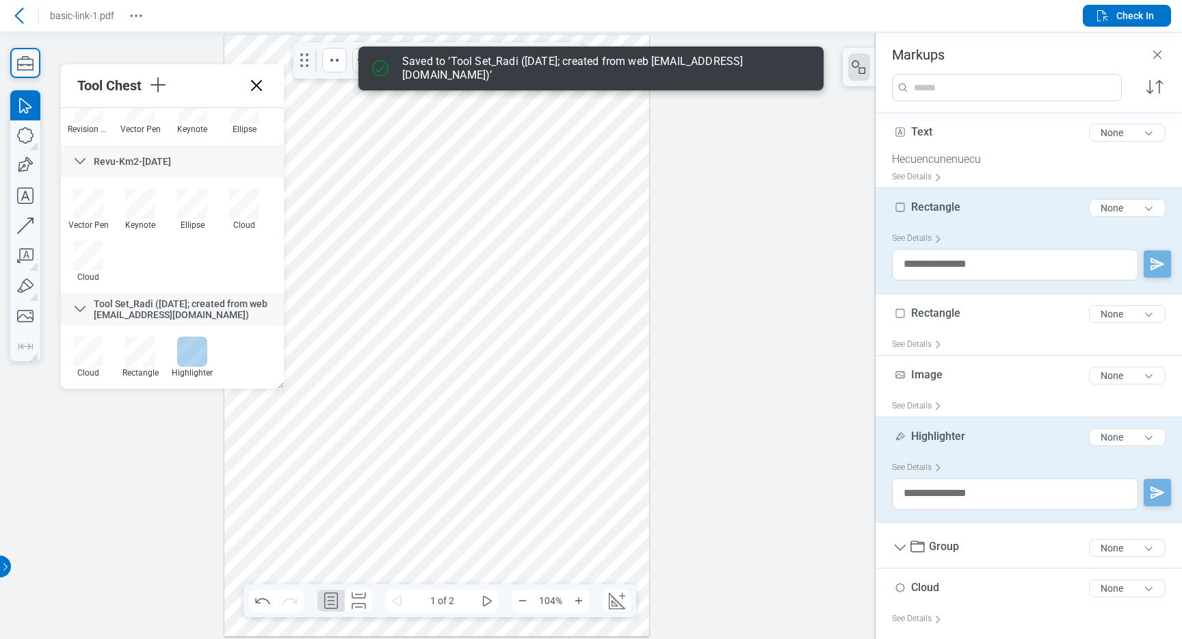
click at [194, 351] on div at bounding box center [192, 351] width 30 height 30
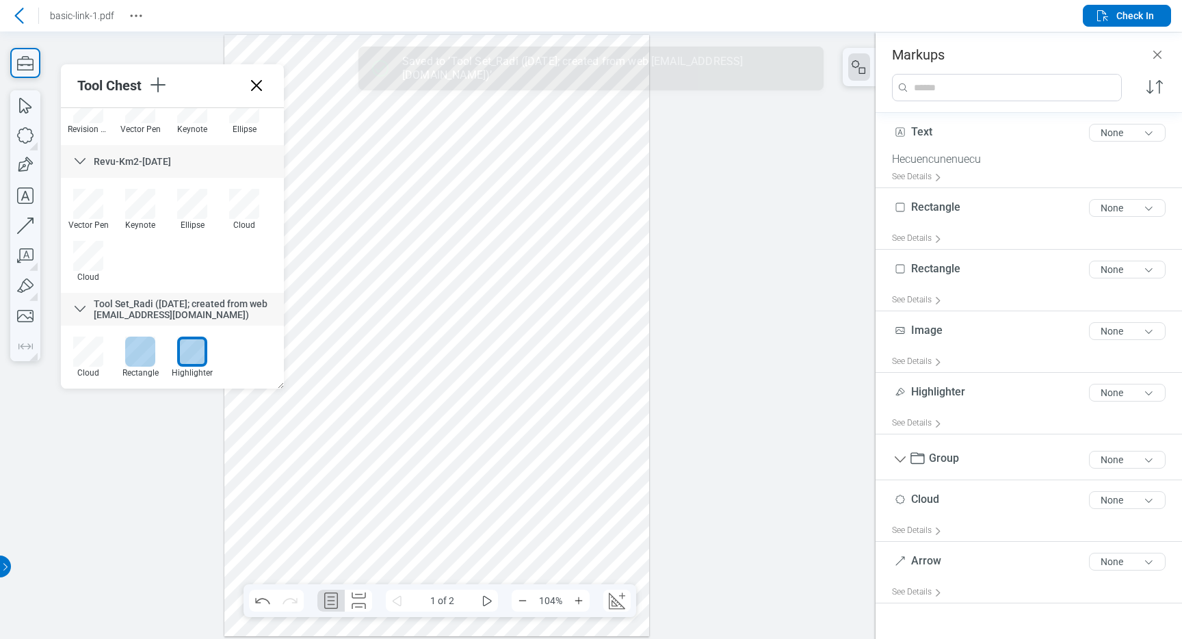
click at [142, 358] on div at bounding box center [140, 351] width 30 height 30
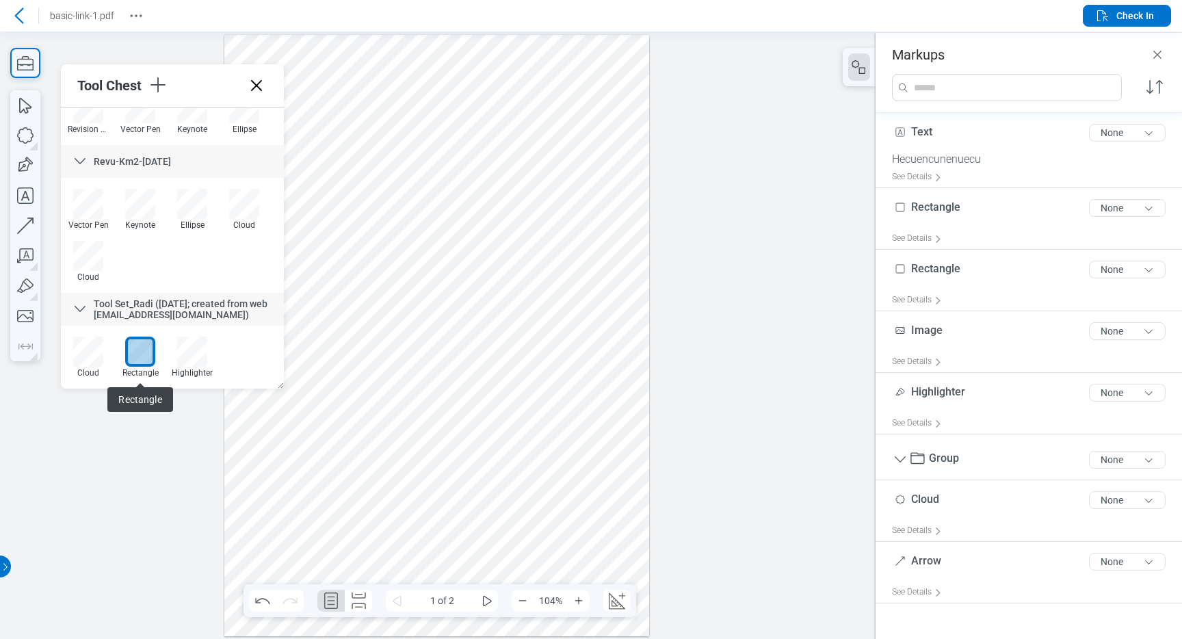
click at [596, 355] on div at bounding box center [436, 335] width 425 height 602
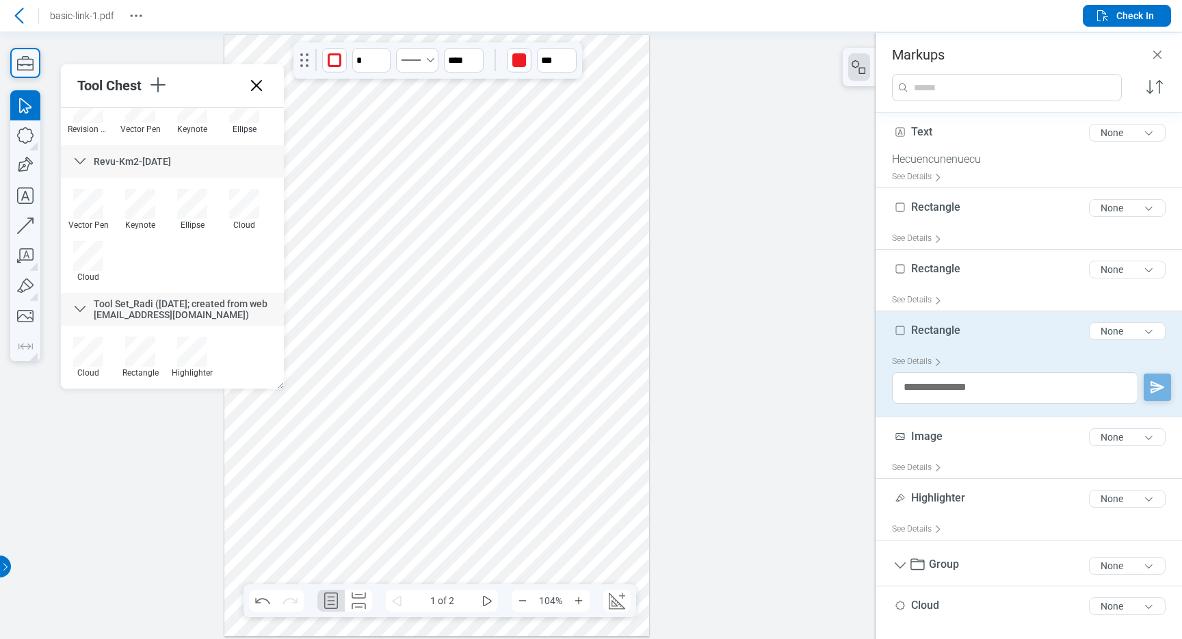
click at [610, 369] on div at bounding box center [436, 335] width 425 height 602
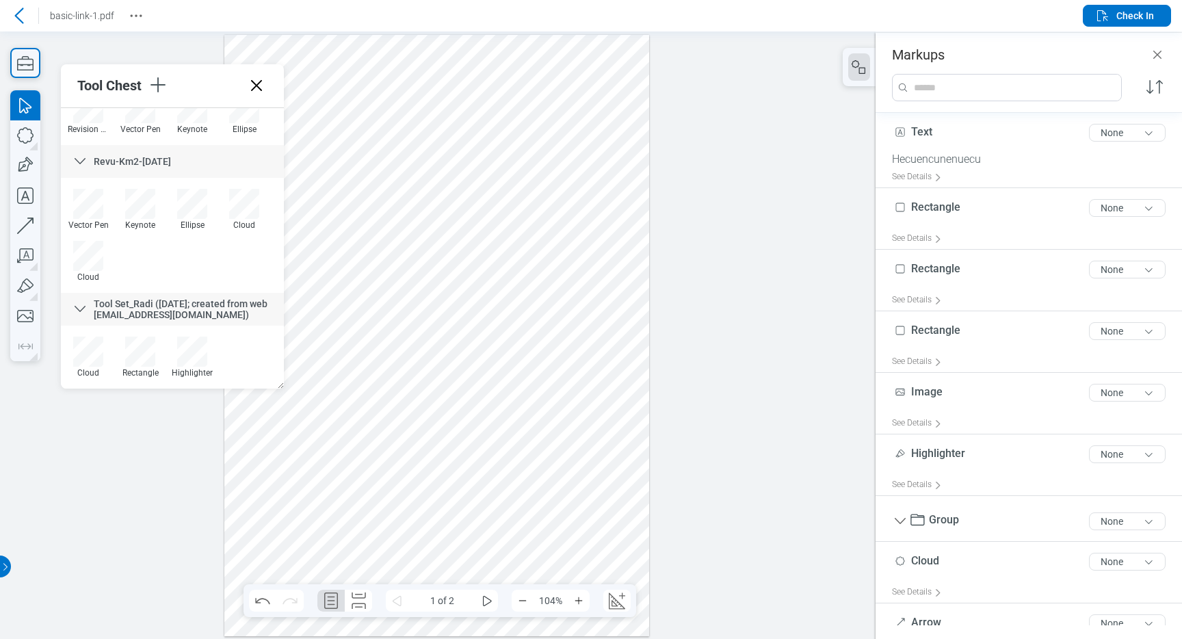
click at [607, 338] on div at bounding box center [436, 335] width 425 height 602
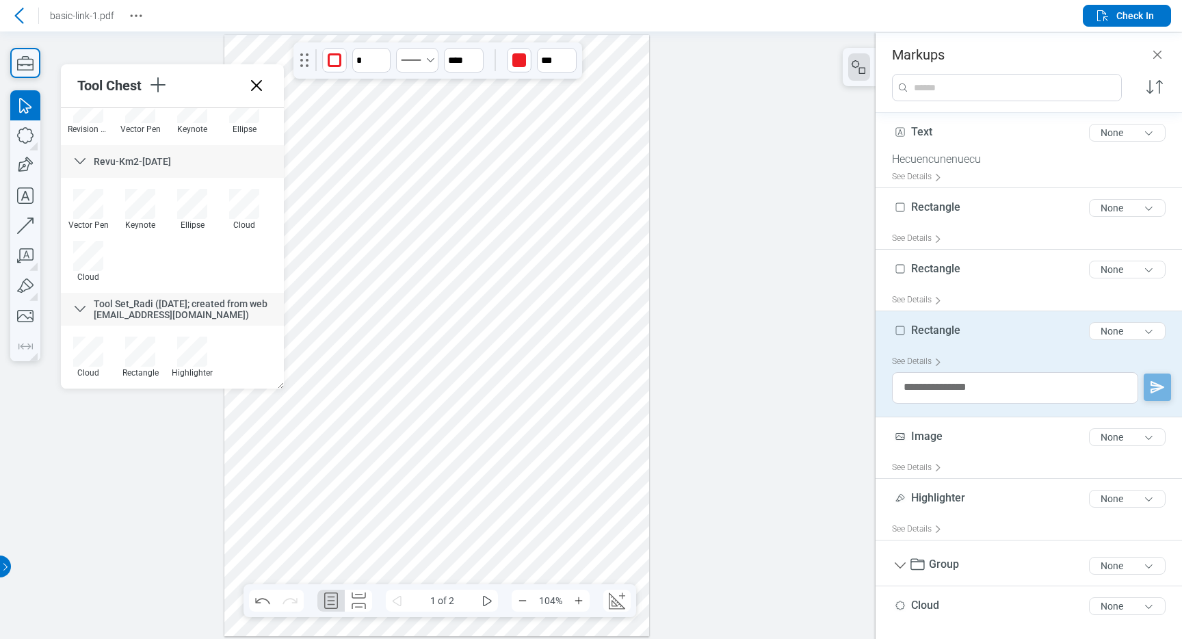
drag, startPoint x: 607, startPoint y: 338, endPoint x: 265, endPoint y: 524, distance: 388.9
click at [265, 524] on div at bounding box center [436, 335] width 425 height 602
click at [579, 209] on div at bounding box center [436, 335] width 425 height 602
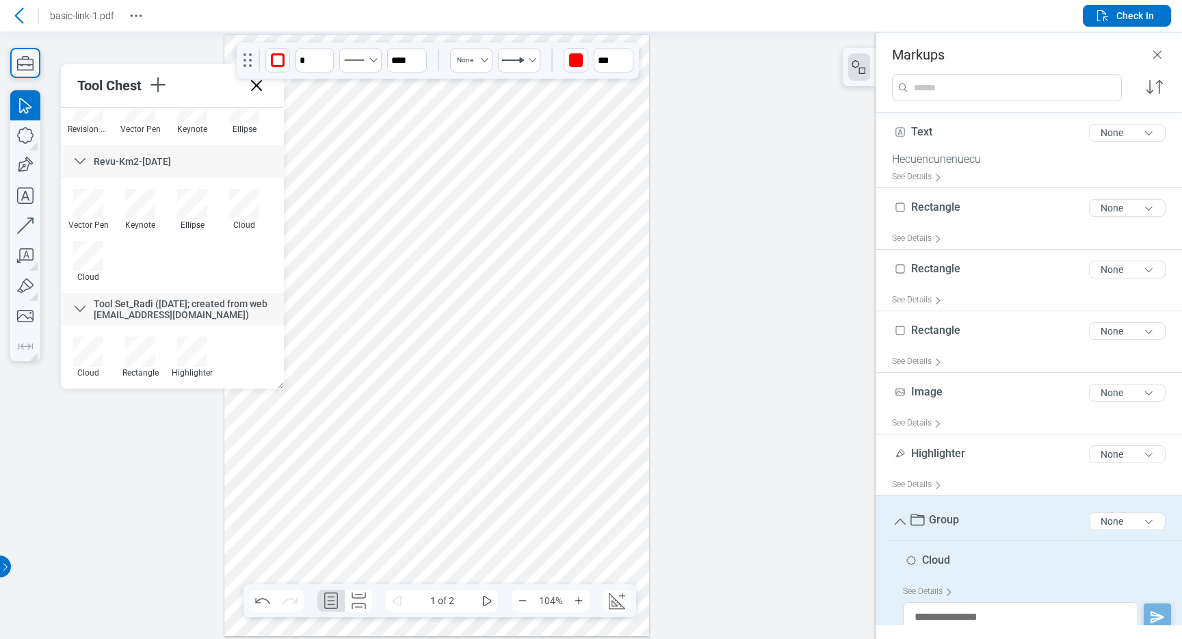
drag, startPoint x: 579, startPoint y: 209, endPoint x: 512, endPoint y: 465, distance: 264.2
click at [512, 464] on div at bounding box center [436, 335] width 425 height 602
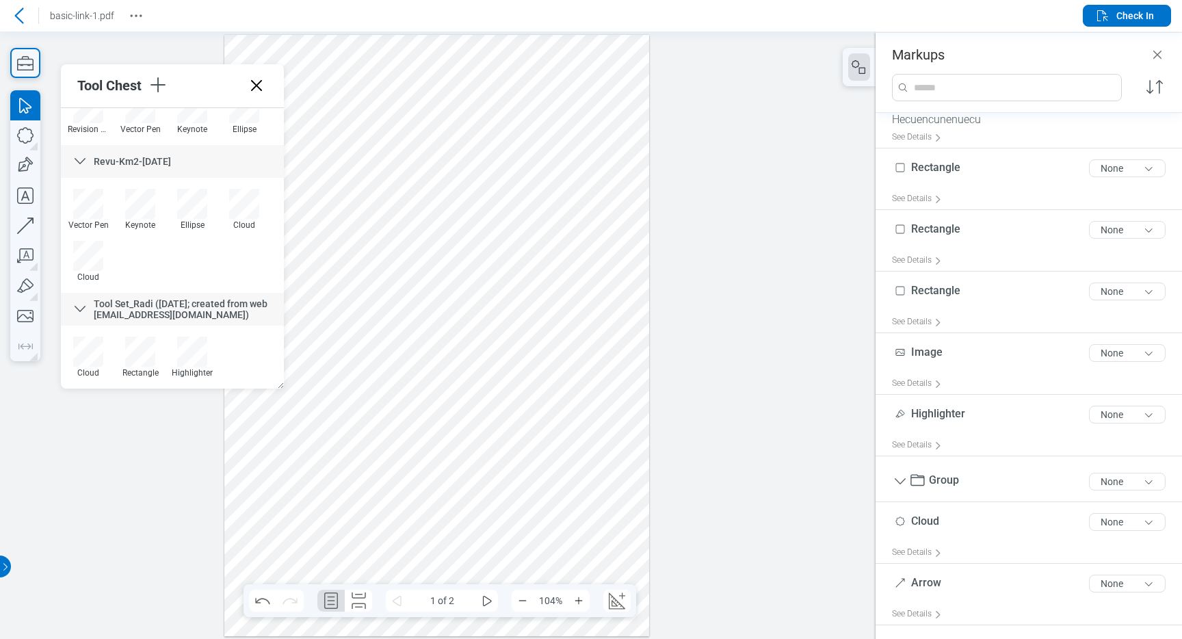
scroll to position [36, 0]
drag, startPoint x: 629, startPoint y: 395, endPoint x: 582, endPoint y: 450, distance: 72.8
click at [582, 451] on div at bounding box center [436, 335] width 425 height 602
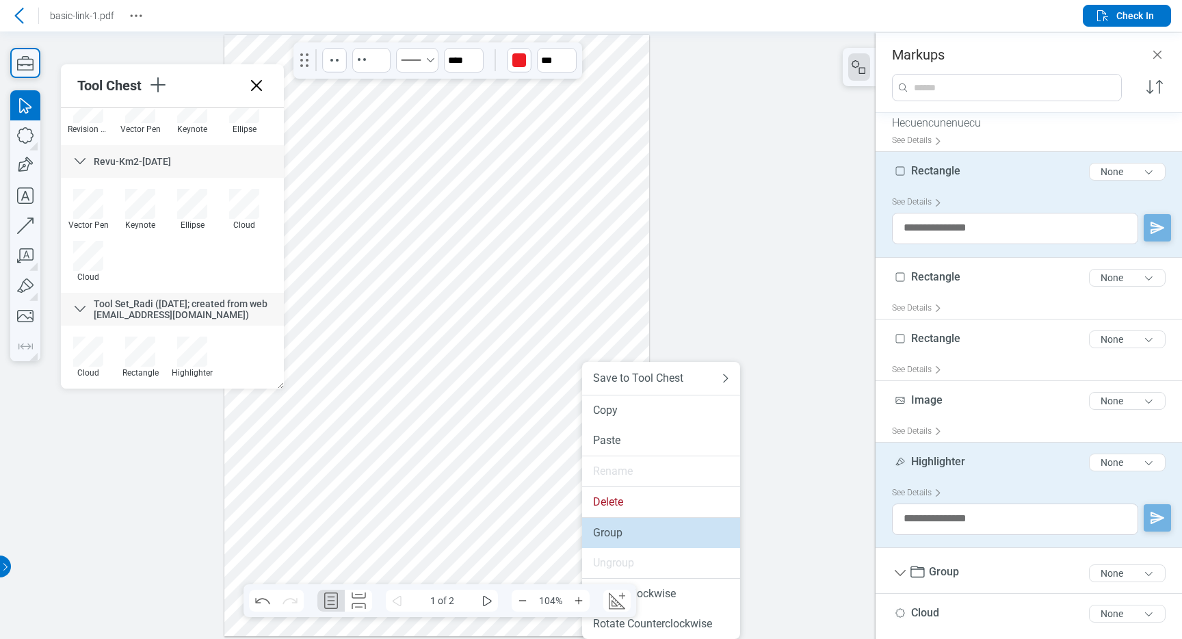
click at [631, 542] on li "Group" at bounding box center [661, 533] width 158 height 30
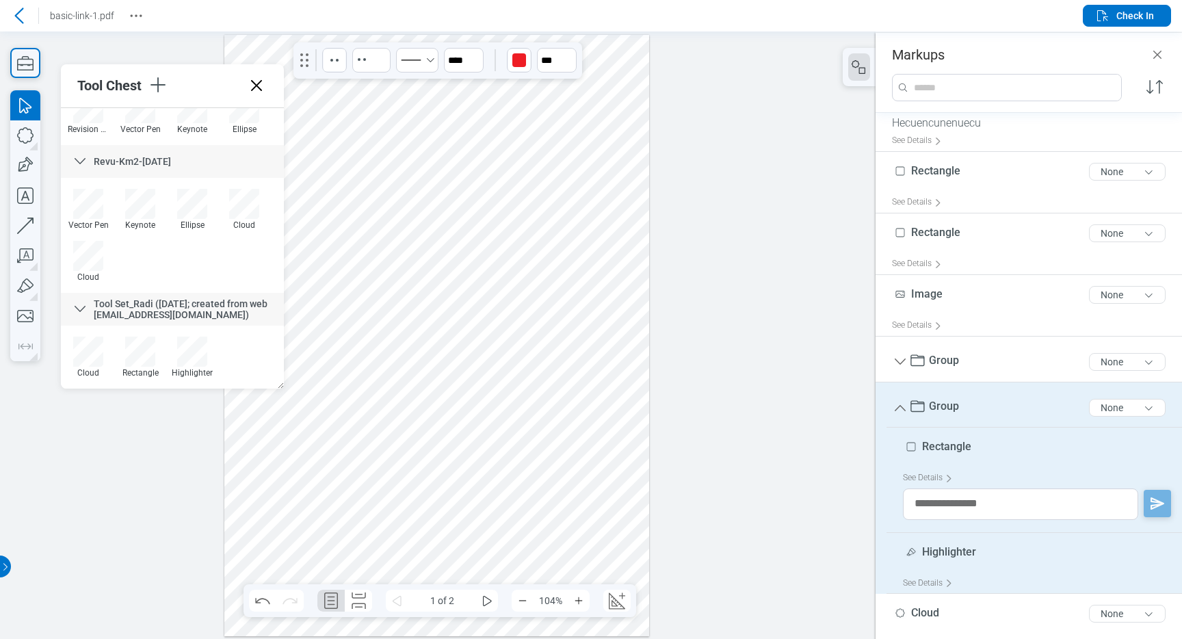
scroll to position [0, 0]
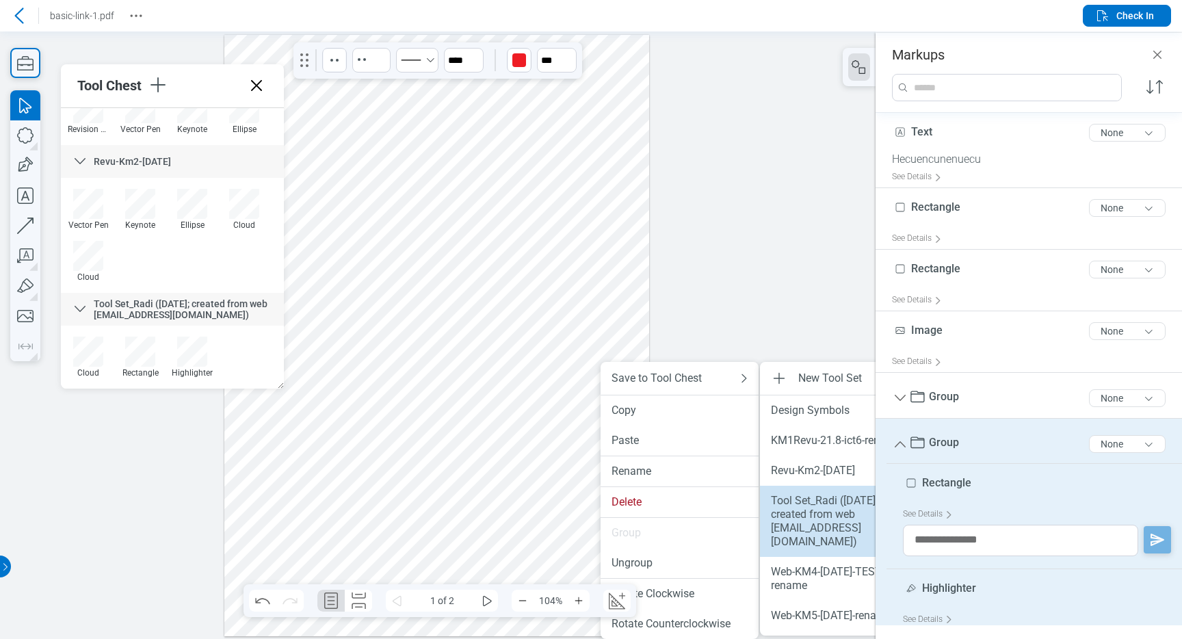
click at [796, 531] on div "Tool Set_Radi ([DATE]; created from web [EMAIL_ADDRESS][DOMAIN_NAME])" at bounding box center [839, 521] width 136 height 55
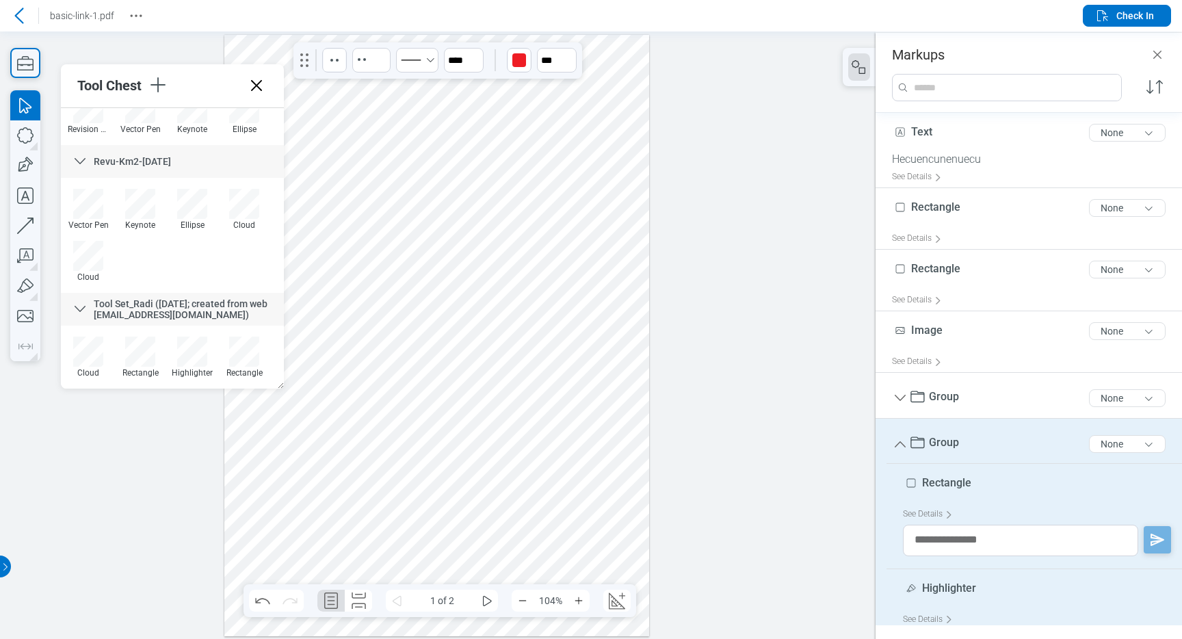
click at [637, 375] on div at bounding box center [436, 335] width 425 height 602
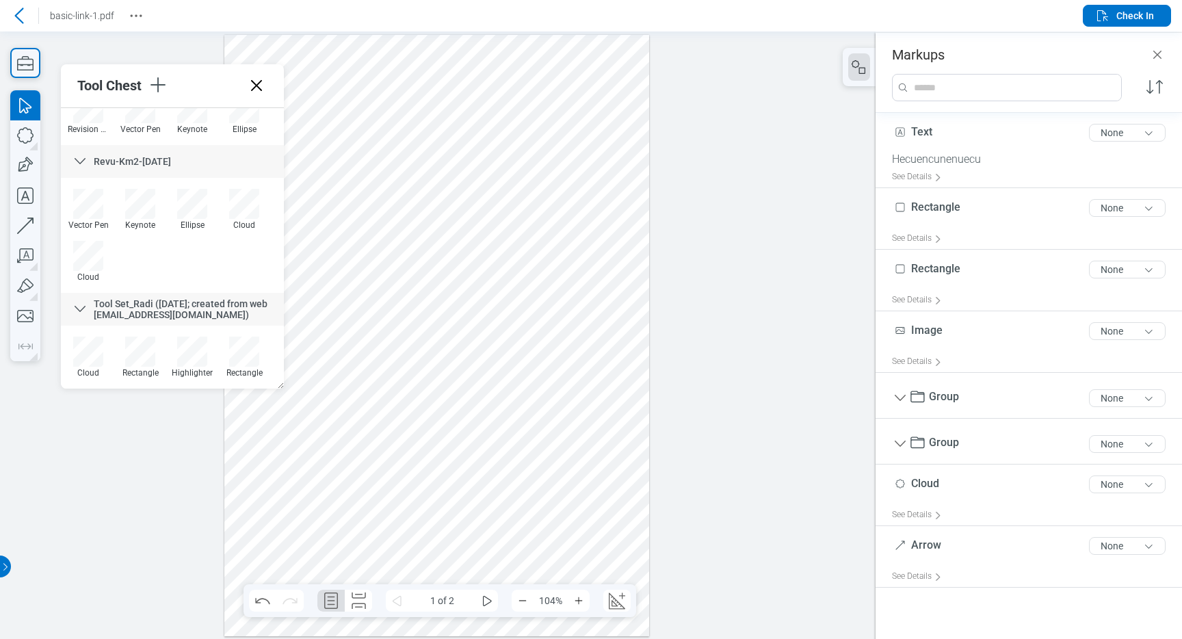
drag, startPoint x: 630, startPoint y: 532, endPoint x: 494, endPoint y: 460, distance: 153.6
click at [494, 458] on div at bounding box center [436, 335] width 425 height 602
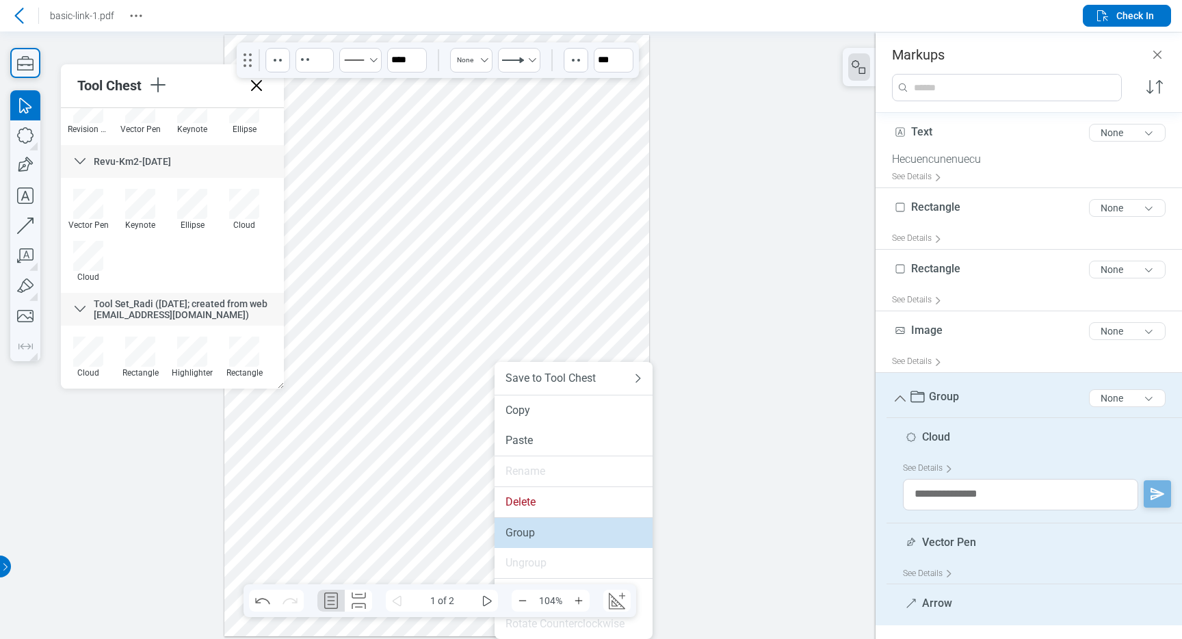
click at [529, 537] on div "Group" at bounding box center [573, 533] width 136 height 14
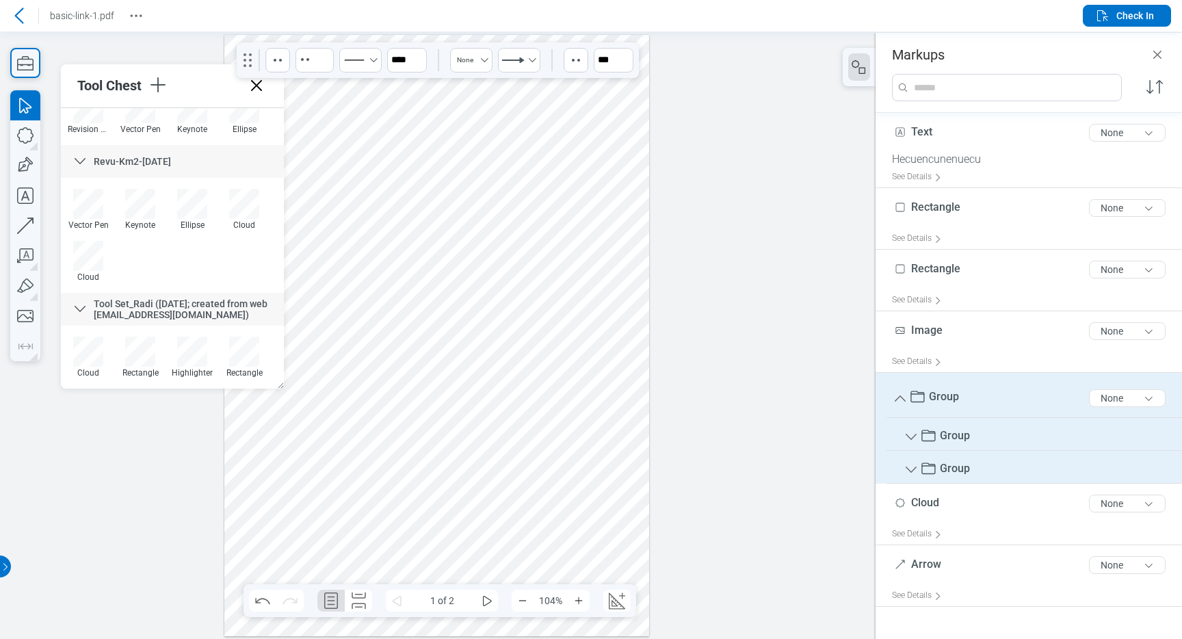
click at [620, 373] on div at bounding box center [436, 335] width 425 height 602
click at [604, 491] on div at bounding box center [436, 335] width 425 height 602
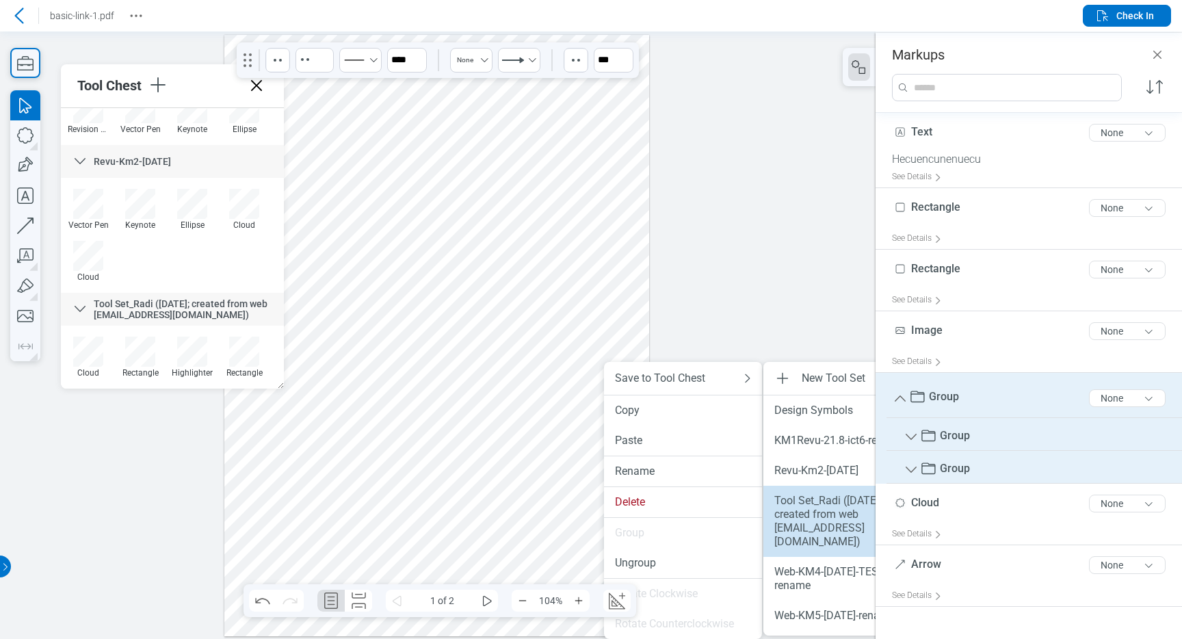
click at [799, 519] on div "Tool Set_Radi ([DATE]; created from web [EMAIL_ADDRESS][DOMAIN_NAME])" at bounding box center [842, 521] width 136 height 55
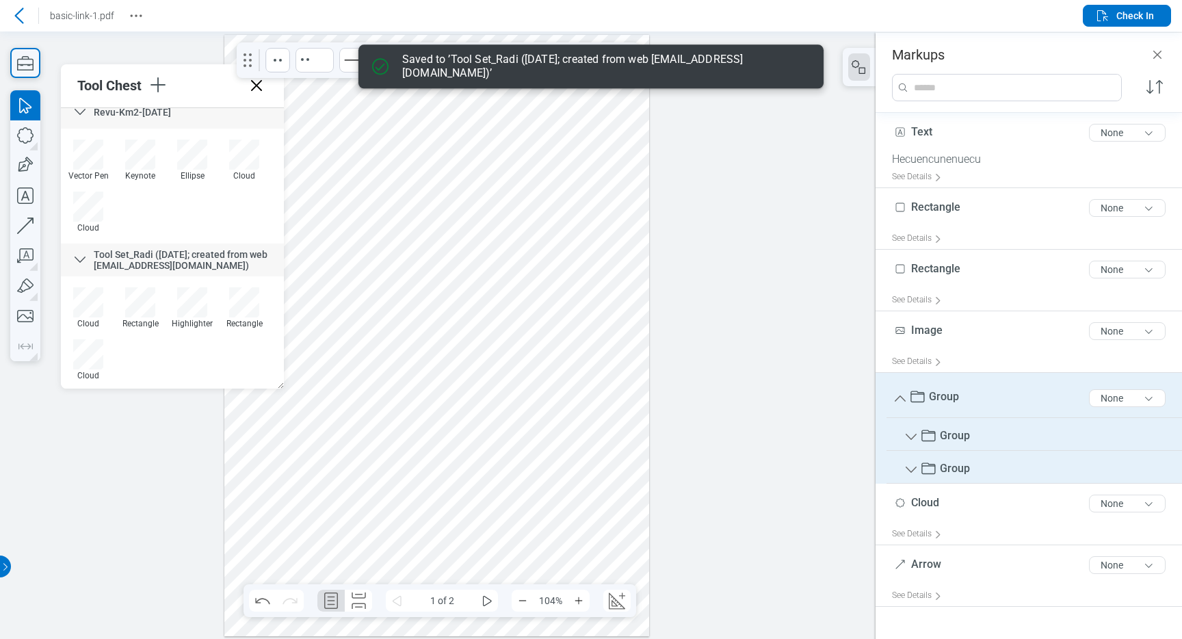
scroll to position [961, 0]
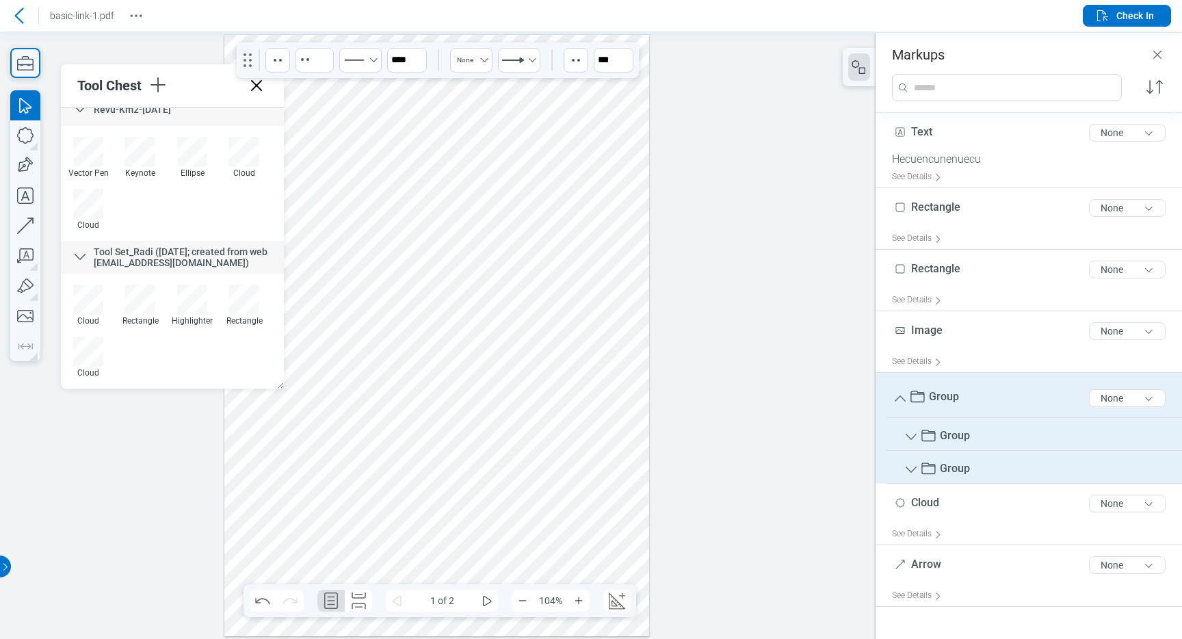
click at [604, 343] on div at bounding box center [436, 335] width 425 height 602
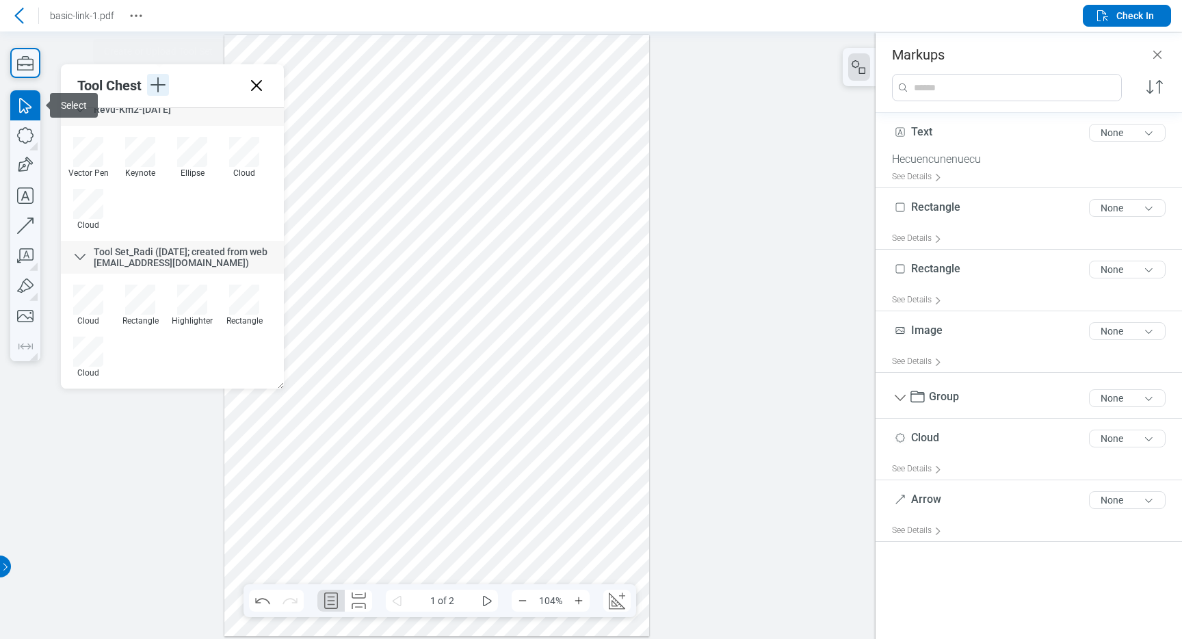
click at [165, 88] on icon "button" at bounding box center [158, 85] width 22 height 22
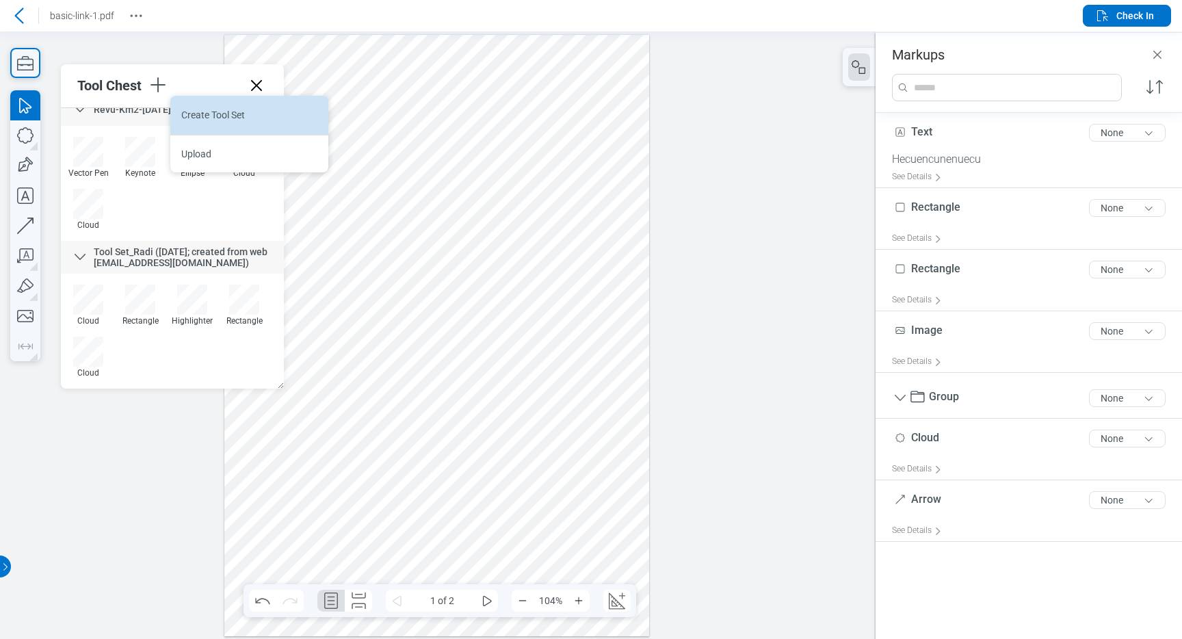
click at [224, 119] on li "Create Tool Set" at bounding box center [249, 115] width 158 height 38
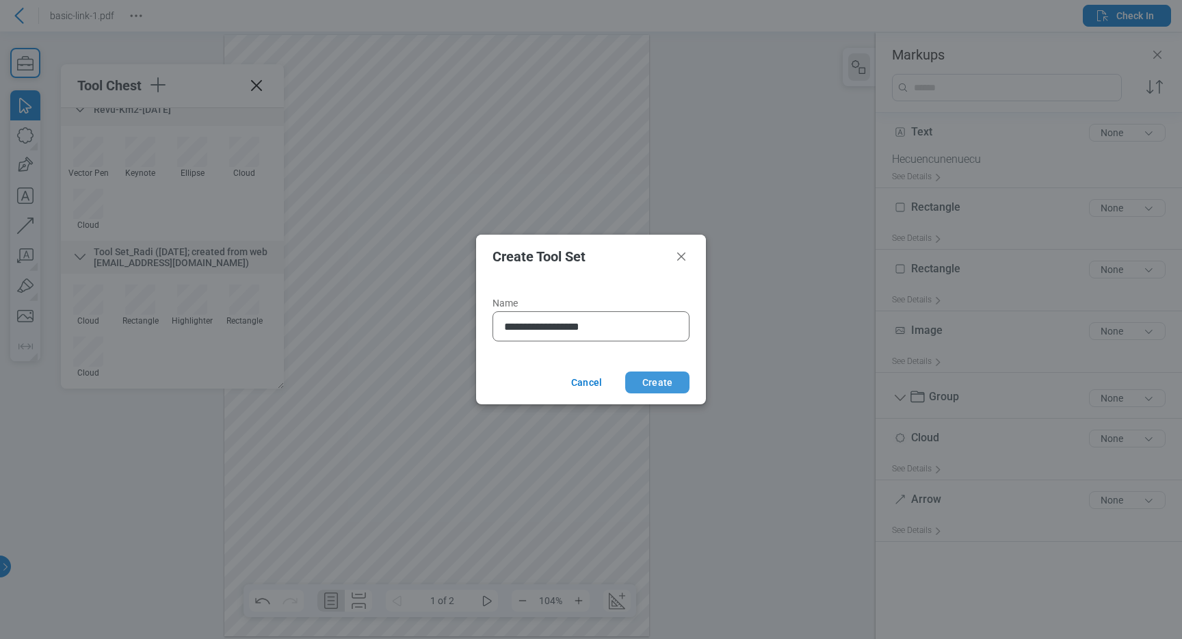
type input "**********"
click at [664, 380] on button "Create" at bounding box center [657, 382] width 64 height 22
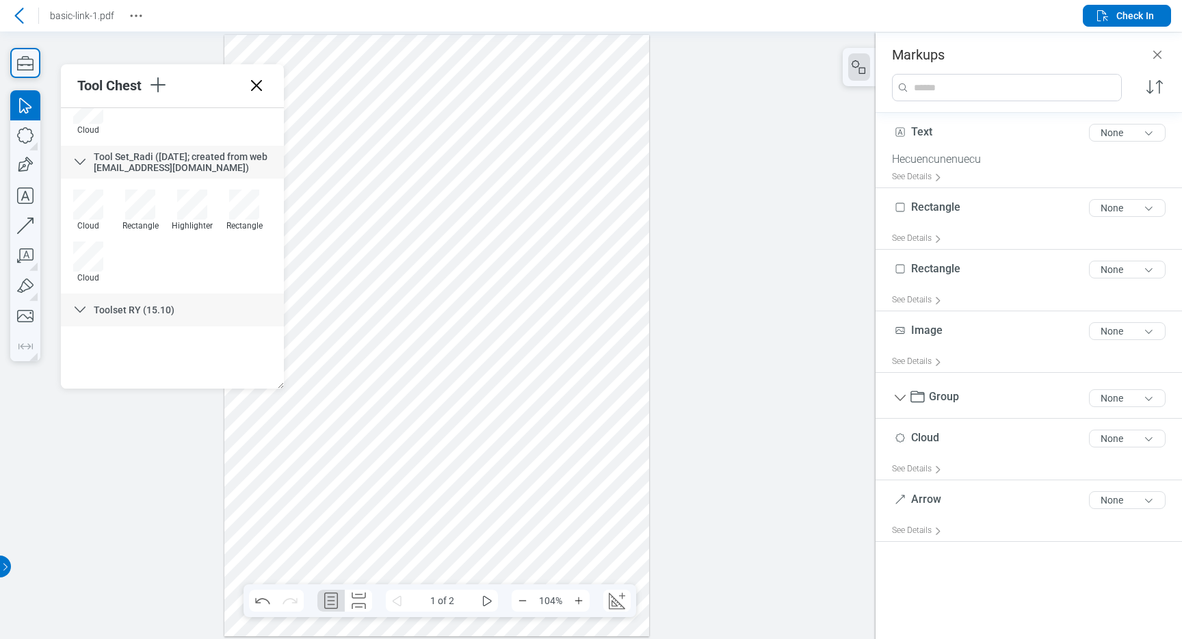
scroll to position [1057, 0]
click at [587, 87] on div at bounding box center [436, 335] width 425 height 602
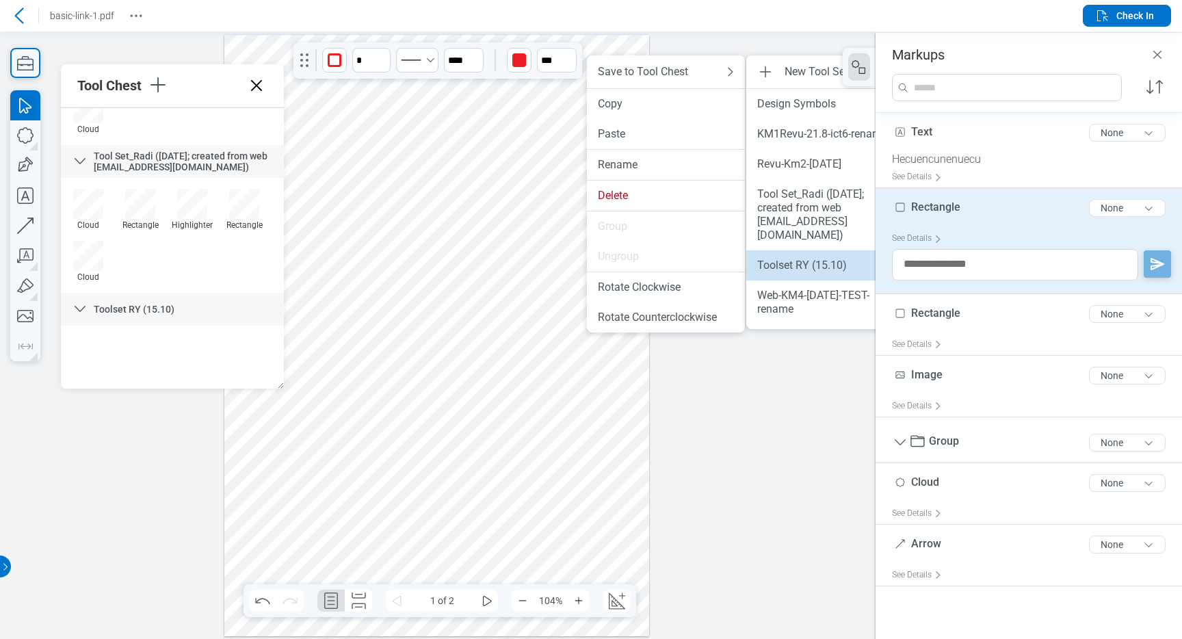
click at [786, 258] on div "Toolset RY (15.10)" at bounding box center [825, 265] width 136 height 14
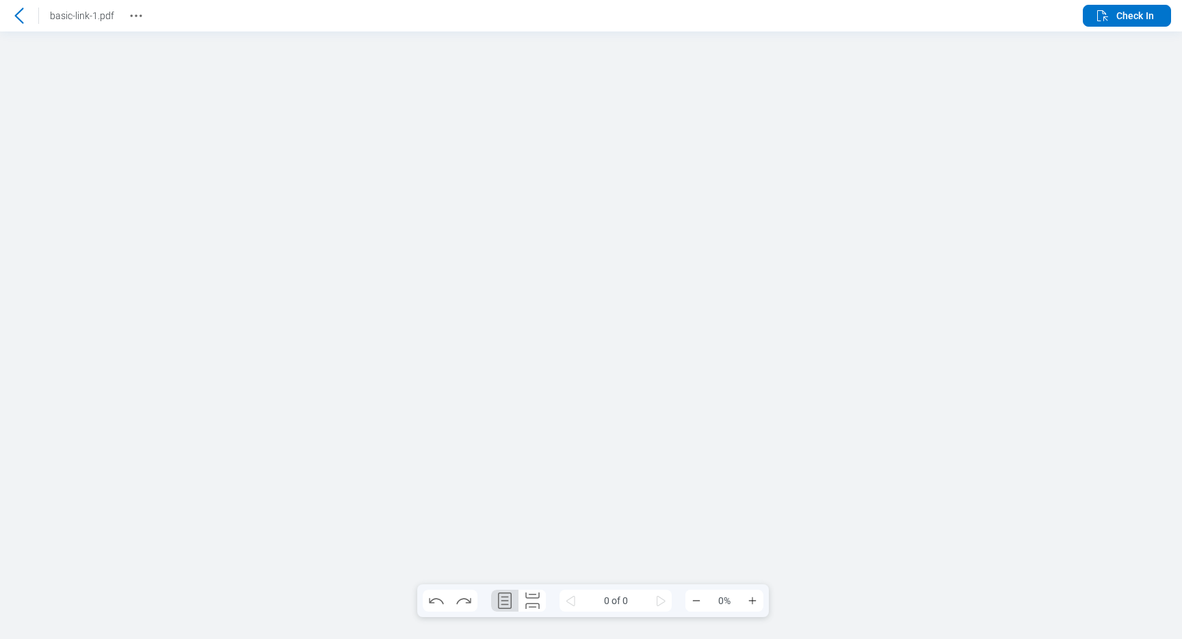
scroll to position [0, 0]
